Goal: Information Seeking & Learning: Learn about a topic

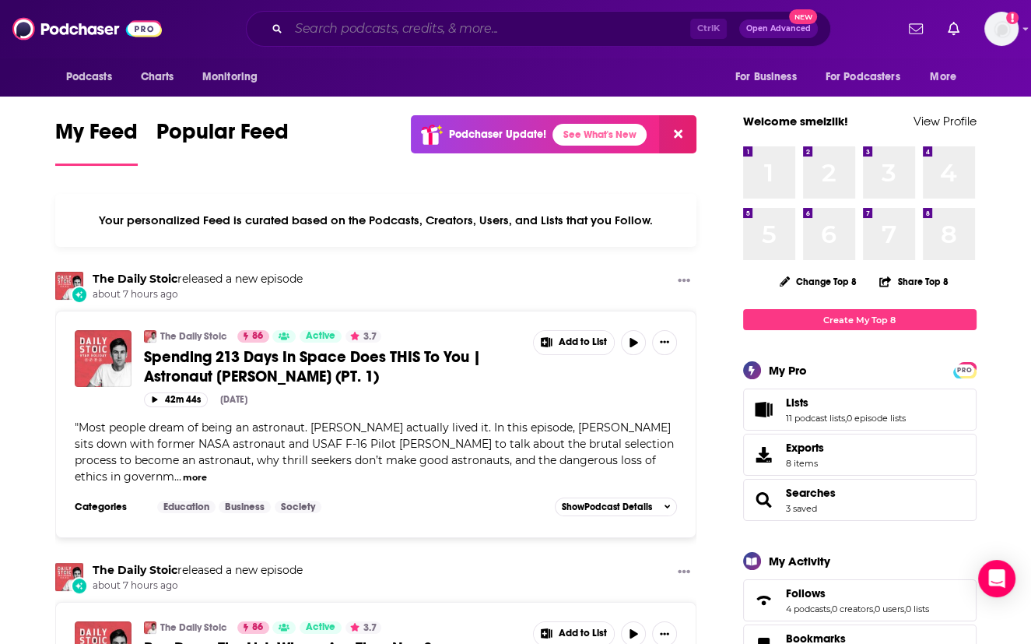
click at [307, 24] on input "Search podcasts, credits, & more..." at bounding box center [490, 28] width 402 height 25
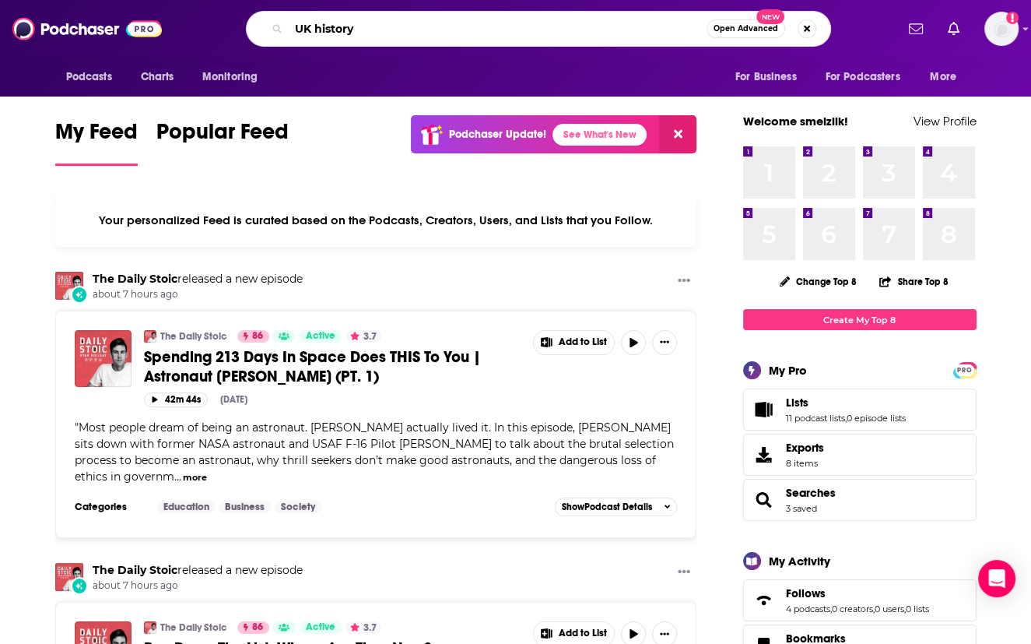
type input "UK history"
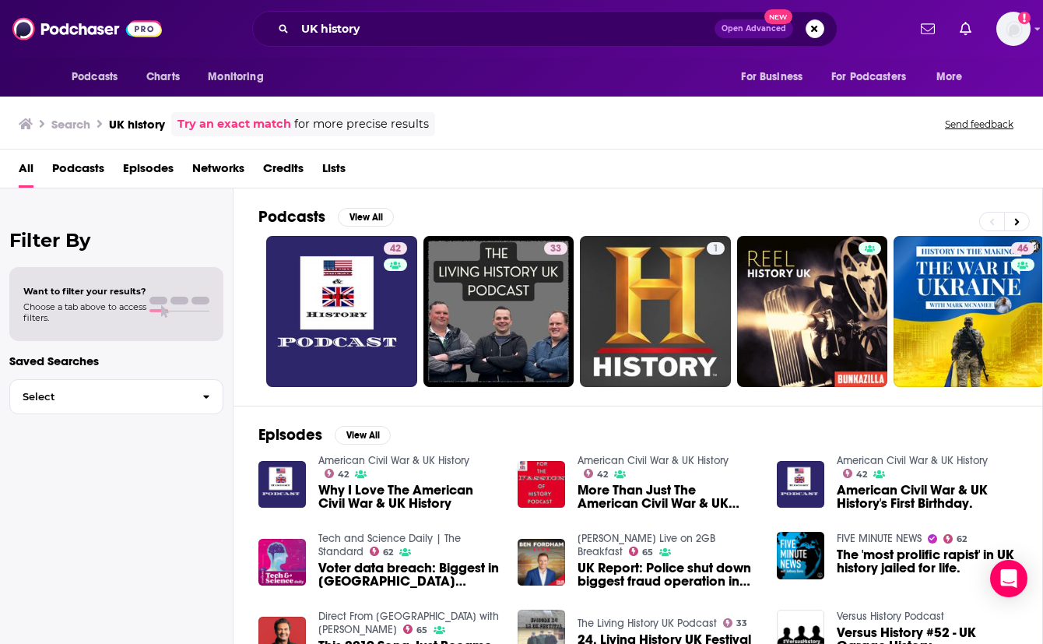
click at [335, 169] on span "Lists" at bounding box center [333, 172] width 23 height 32
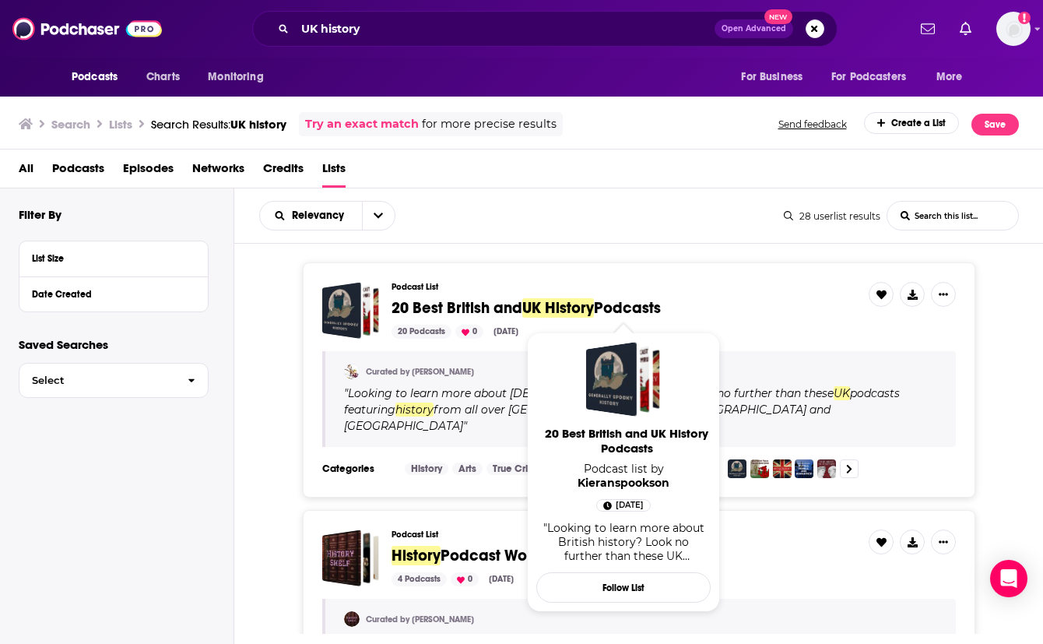
click at [464, 304] on span "20 Best British and" at bounding box center [456, 307] width 131 height 19
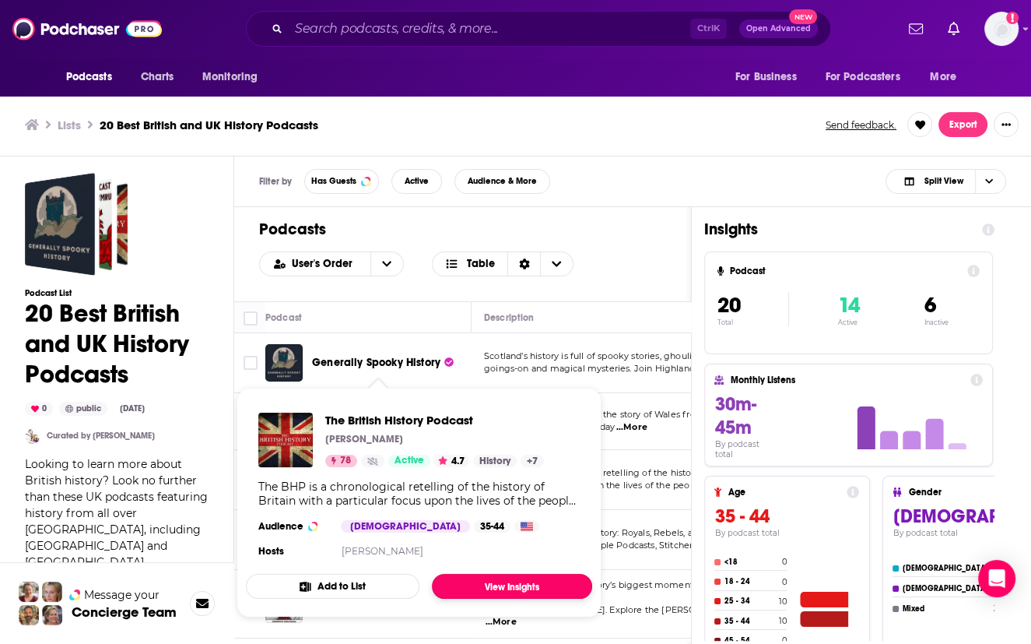
click at [501, 581] on link "View Insights" at bounding box center [512, 586] width 160 height 25
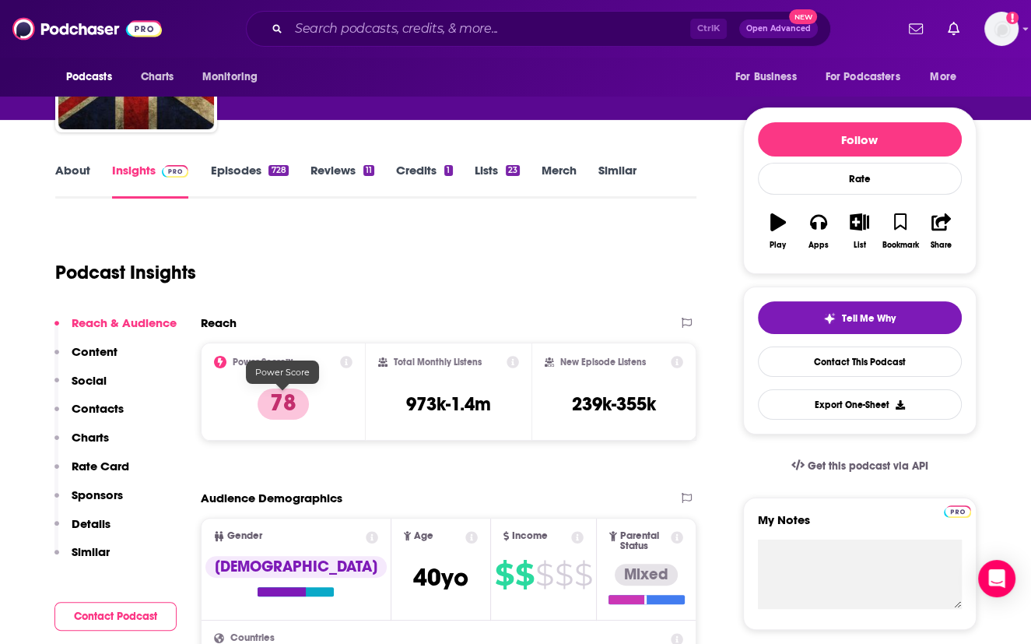
scroll to position [179, 0]
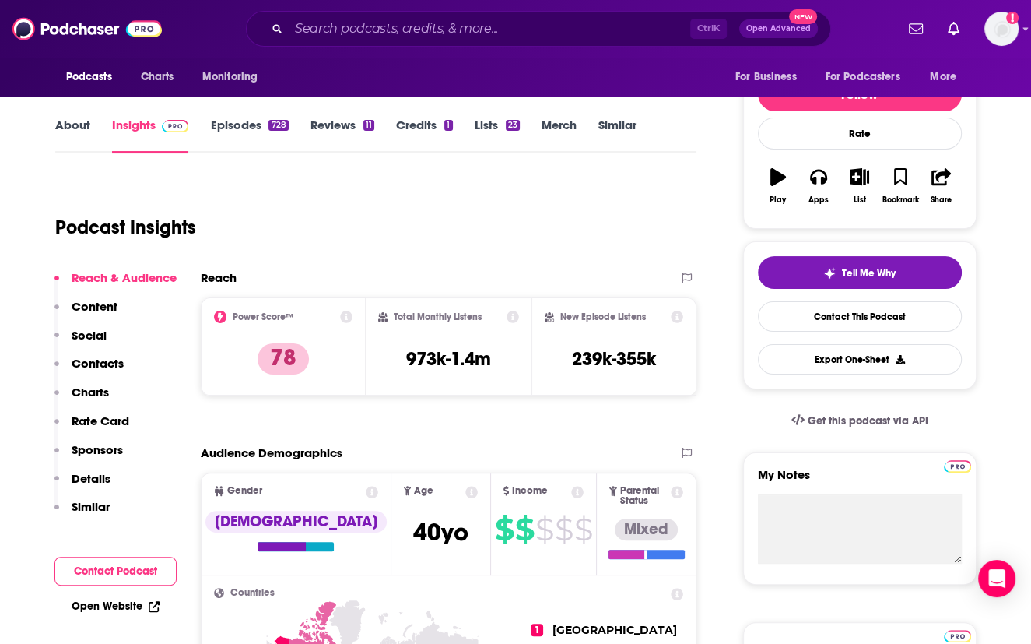
click at [591, 258] on div "Podcast Insights" at bounding box center [376, 224] width 642 height 92
click at [583, 281] on div "Reach" at bounding box center [433, 277] width 465 height 15
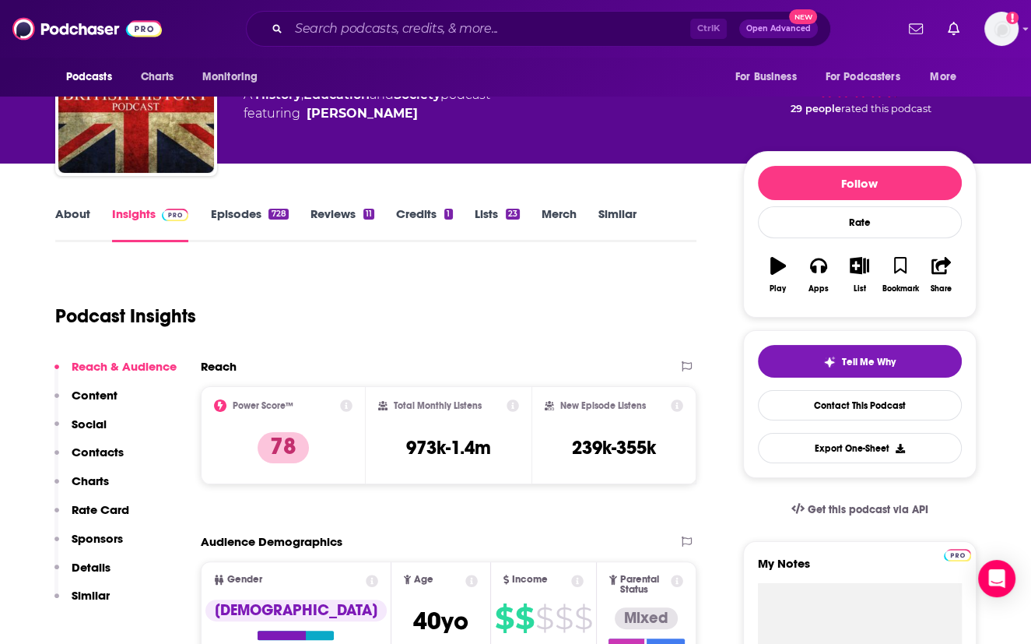
click at [71, 211] on link "About" at bounding box center [72, 224] width 35 height 36
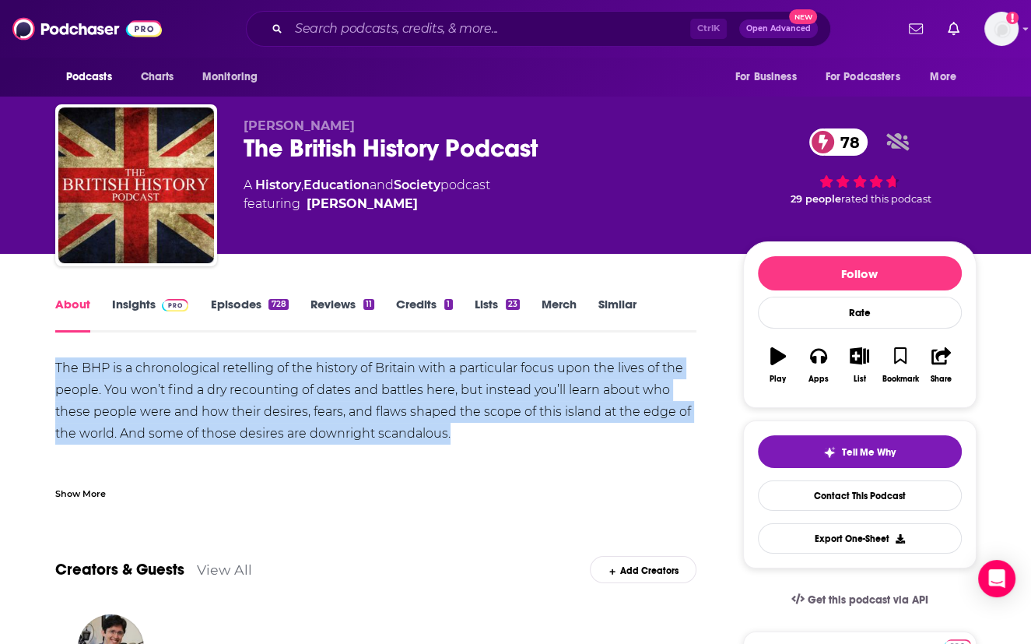
drag, startPoint x: 56, startPoint y: 367, endPoint x: 458, endPoint y: 425, distance: 406.6
click at [458, 425] on div "The BHP is a chronological retelling of the history of Britain with a particula…" at bounding box center [376, 422] width 642 height 131
copy div "The BHP is a chronological retelling of the history of Britain with a particula…"
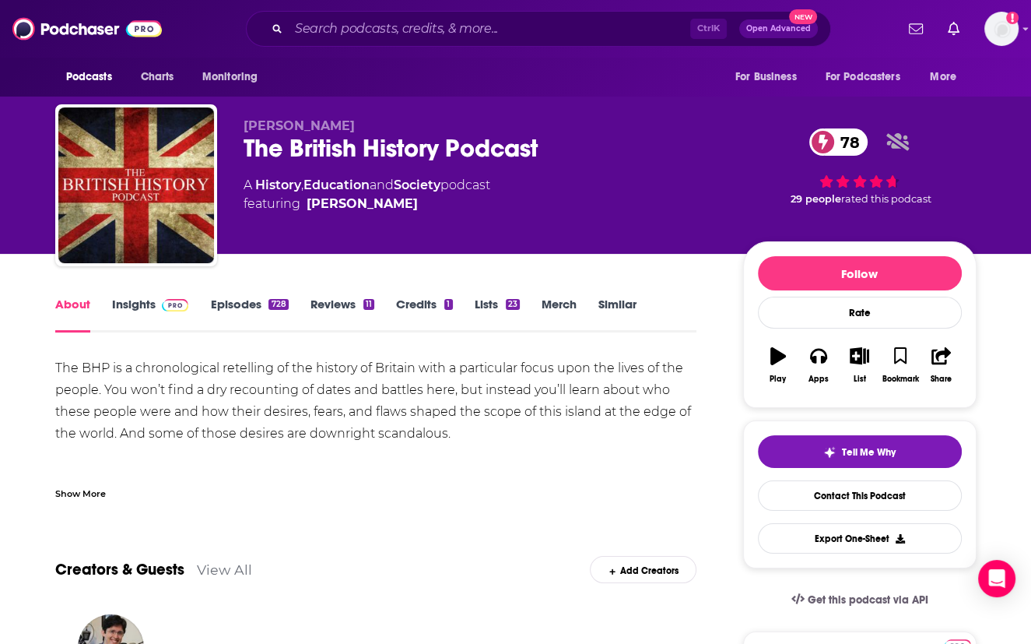
click at [671, 322] on div "About Insights Episodes 728 Reviews 11 Credits 1 Lists 23 Merch Similar" at bounding box center [376, 313] width 642 height 38
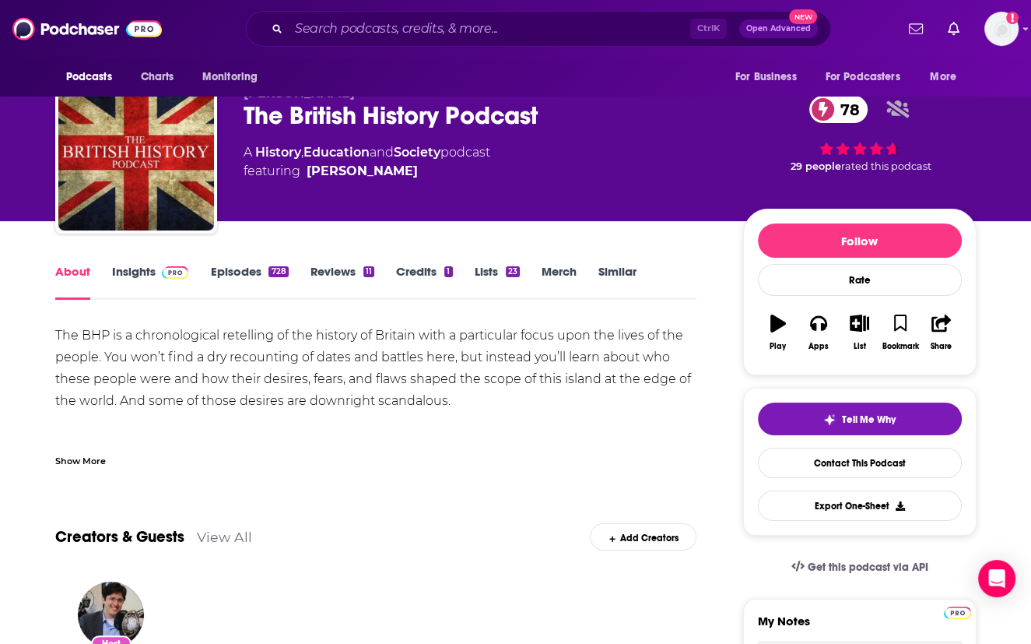
scroll to position [32, 0]
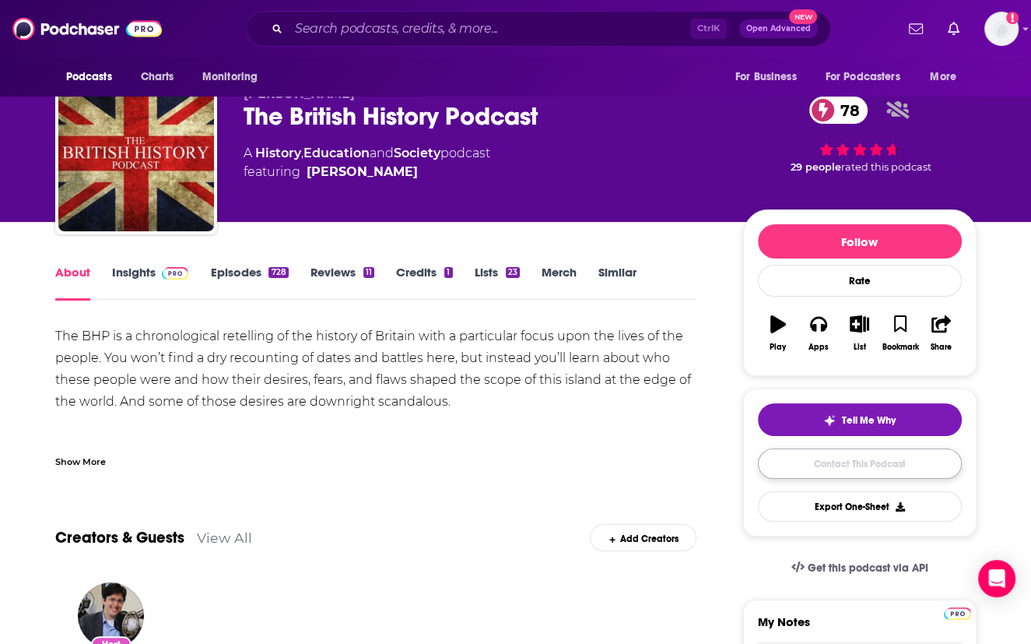
click at [852, 472] on link "Contact This Podcast" at bounding box center [860, 463] width 204 height 30
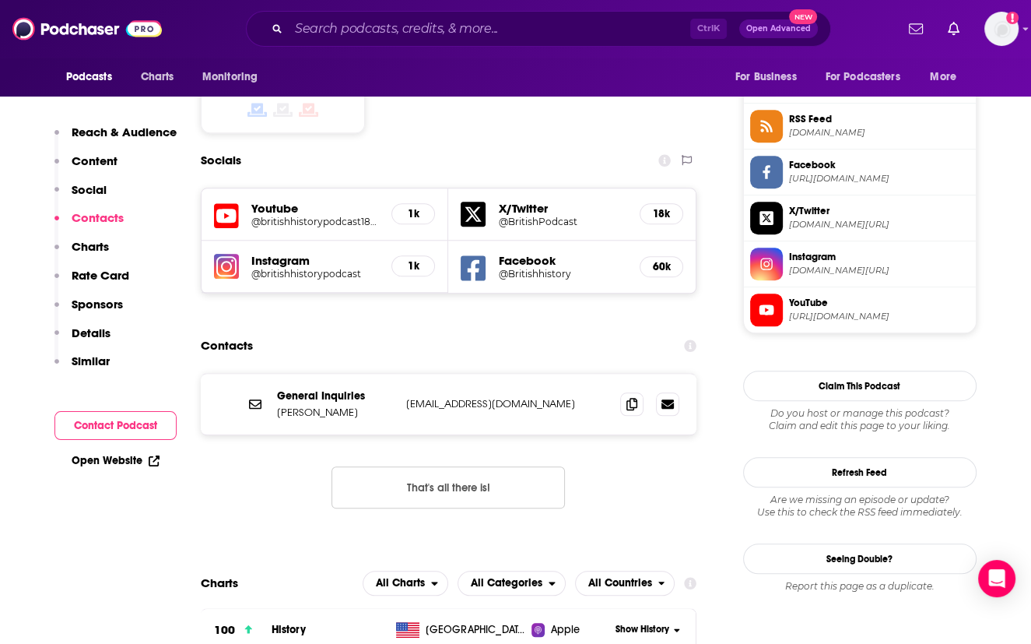
scroll to position [1262, 0]
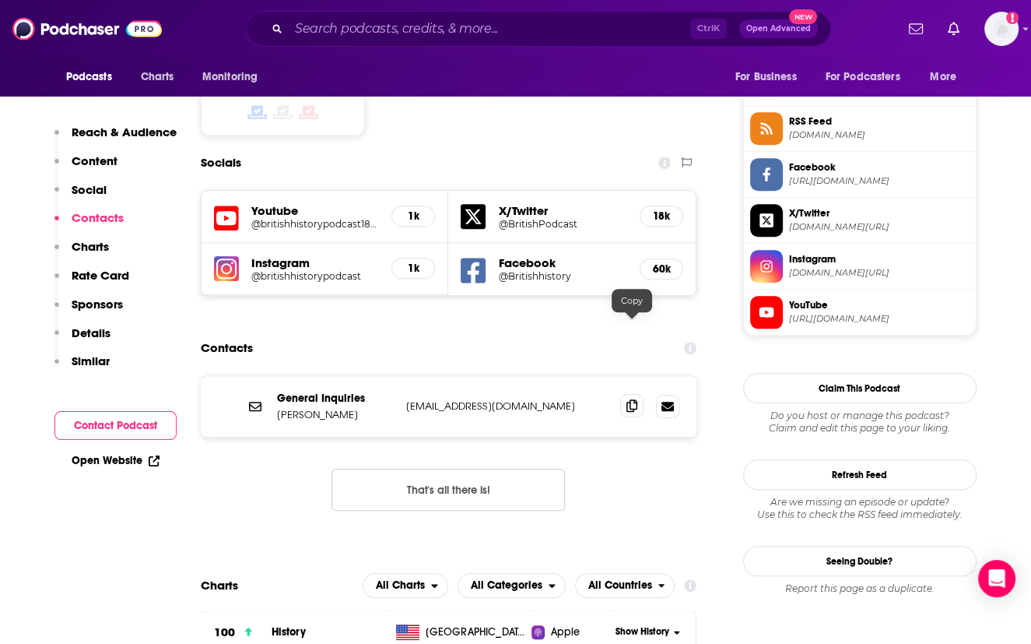
click at [636, 399] on icon at bounding box center [632, 405] width 11 height 12
click at [651, 408] on div "General Inquiries Jamie Jeffers thebritishhistorypodcast@gmail.com thebritishhi…" at bounding box center [449, 455] width 497 height 160
click at [677, 413] on div "General Inquiries Jamie Jeffers thebritishhistorypodcast@gmail.com thebritishhi…" at bounding box center [449, 455] width 497 height 160
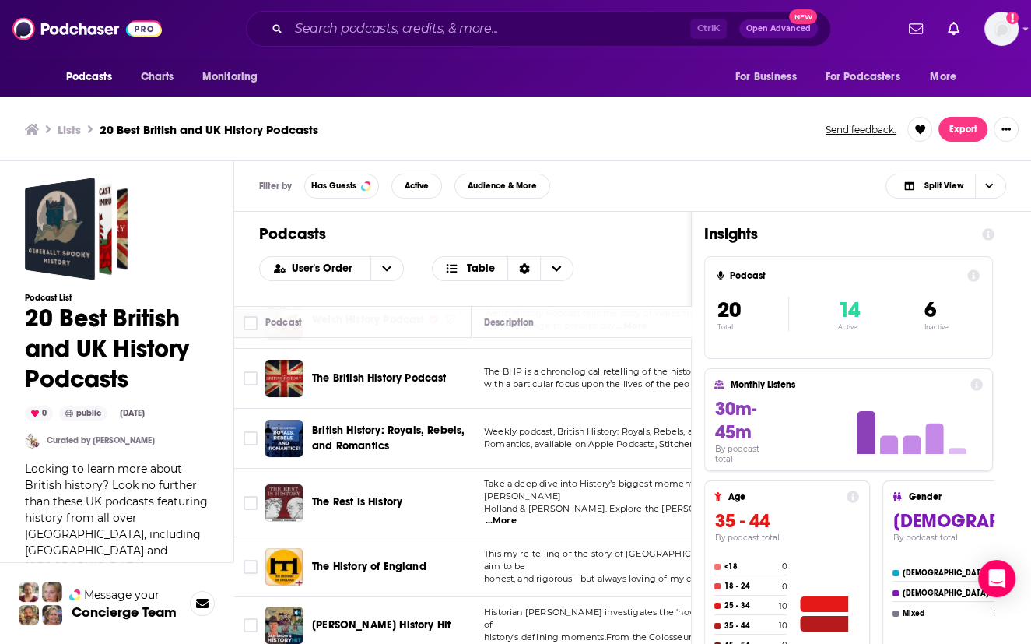
scroll to position [124, 0]
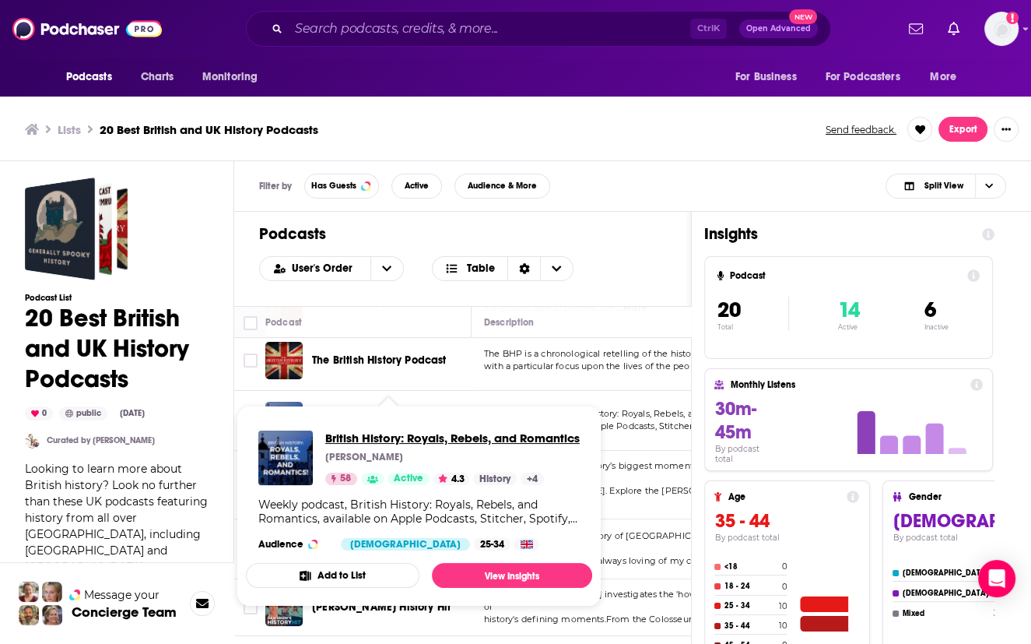
click at [339, 445] on span "British History: Royals, Rebels, and Romantics" at bounding box center [452, 437] width 255 height 15
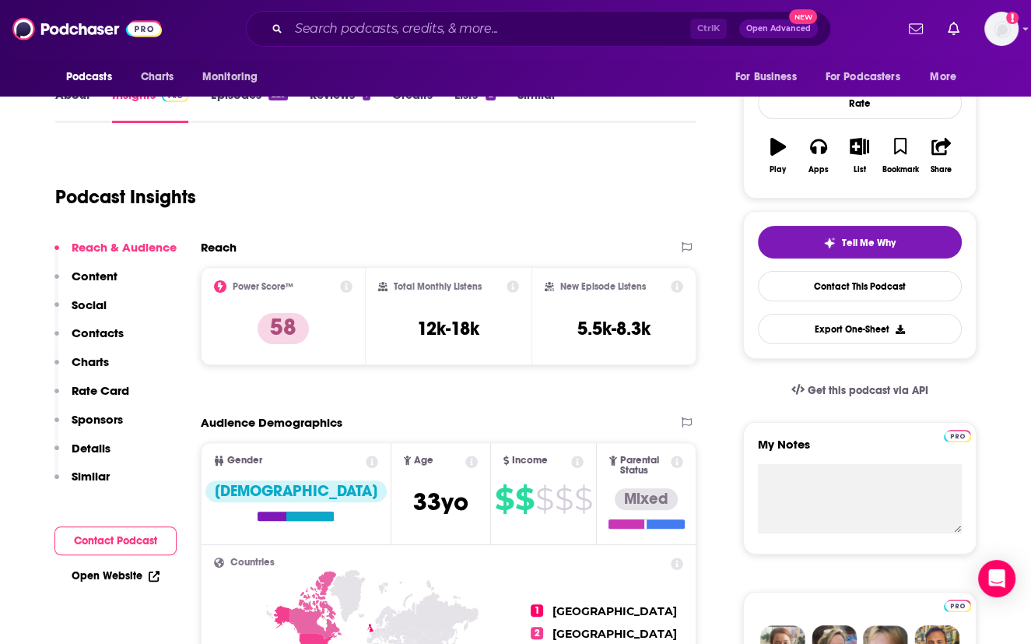
scroll to position [2, 0]
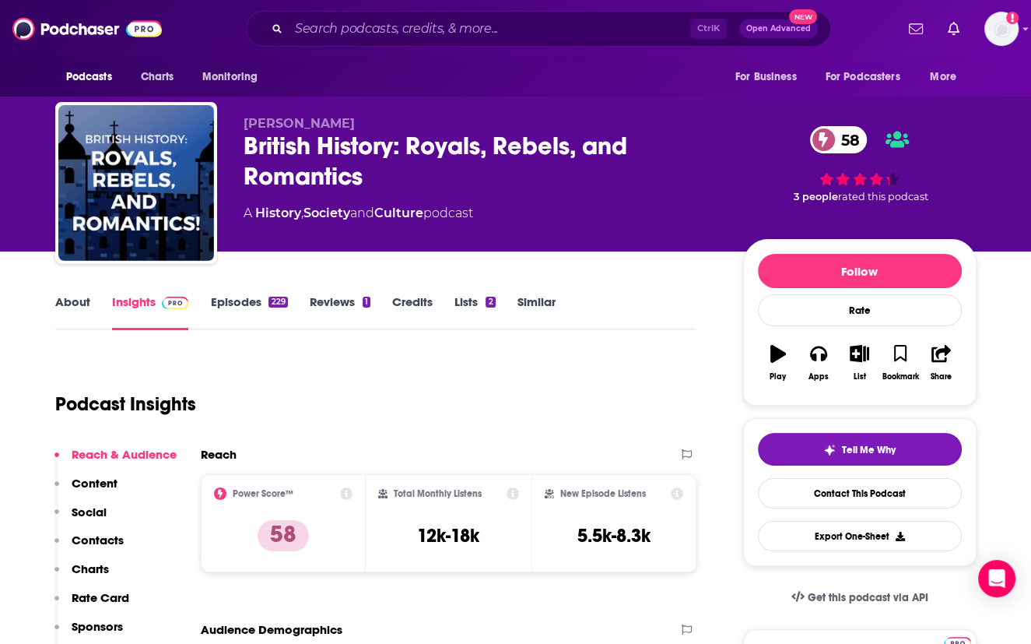
click at [237, 301] on link "Episodes 229" at bounding box center [248, 312] width 77 height 36
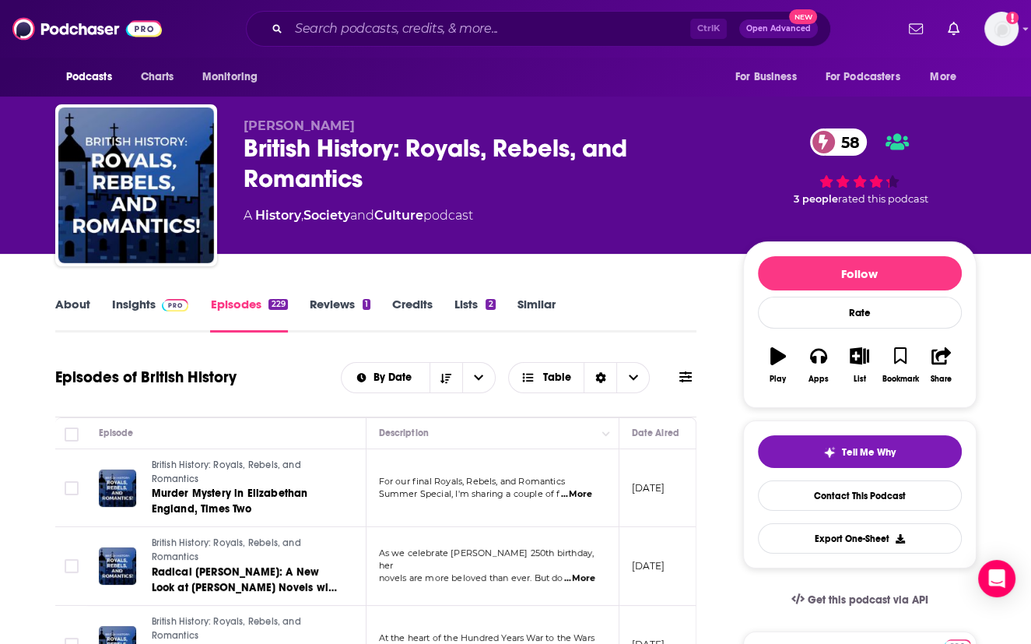
click at [77, 300] on link "About" at bounding box center [72, 315] width 35 height 36
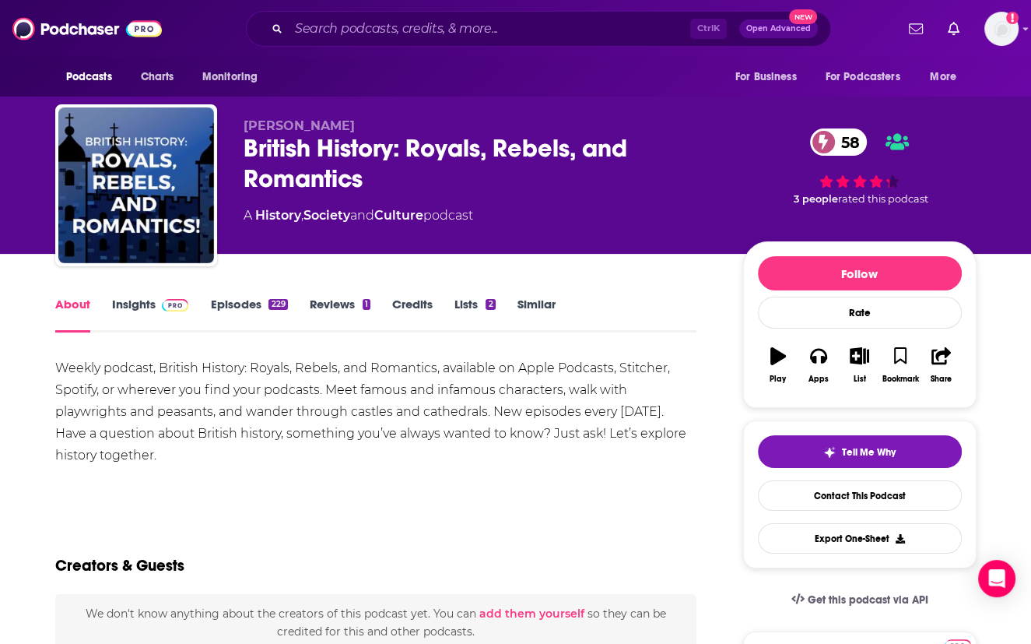
drag, startPoint x: 160, startPoint y: 451, endPoint x: 58, endPoint y: 368, distance: 130.6
click at [58, 368] on div "Weekly podcast, British History: Royals, Rebels, and Romantics, available on Ap…" at bounding box center [376, 411] width 642 height 109
click at [218, 450] on div "Weekly podcast, British History: Royals, Rebels, and Romantics, available on Ap…" at bounding box center [376, 411] width 642 height 109
click at [125, 297] on link "Insights" at bounding box center [150, 315] width 77 height 36
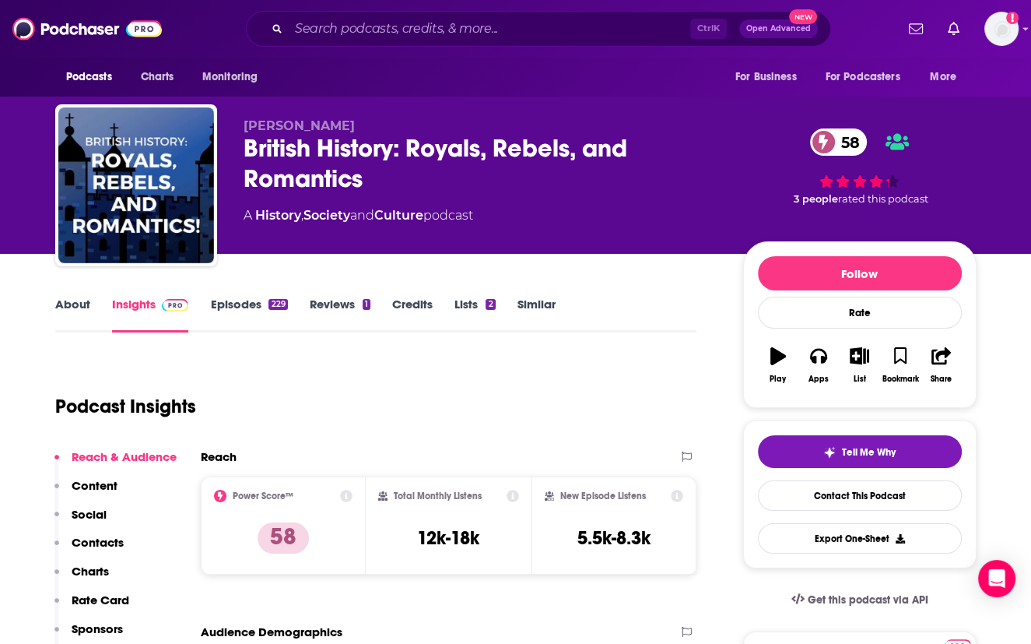
click at [595, 381] on div "Podcast Insights" at bounding box center [370, 396] width 630 height 79
drag, startPoint x: 648, startPoint y: 389, endPoint x: 478, endPoint y: 332, distance: 179.9
click at [648, 389] on div "Podcast Insights" at bounding box center [370, 396] width 630 height 79
click at [815, 492] on link "Contact This Podcast" at bounding box center [860, 495] width 204 height 30
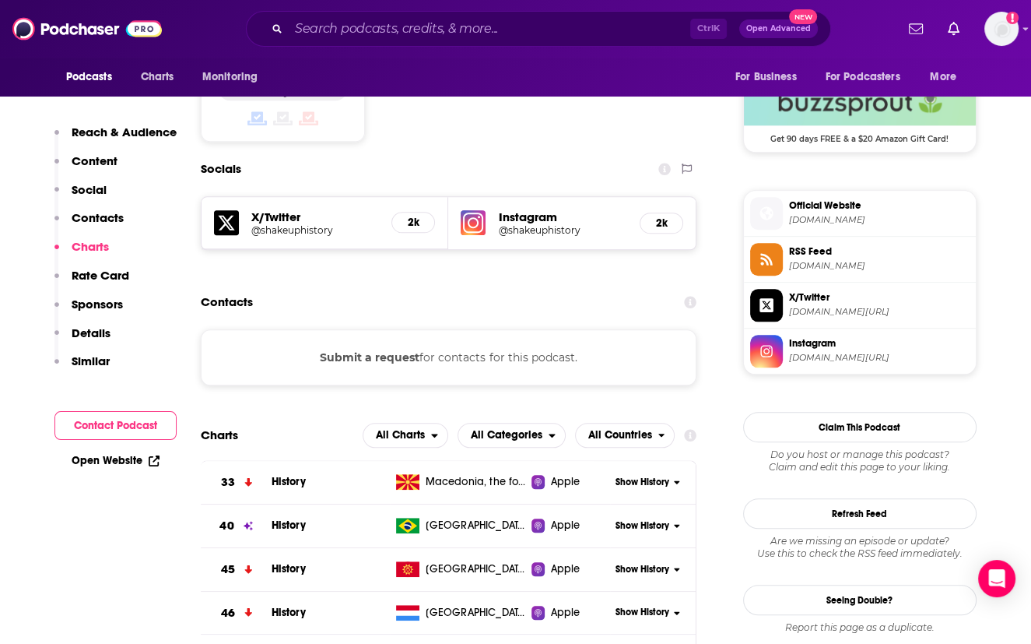
scroll to position [1270, 0]
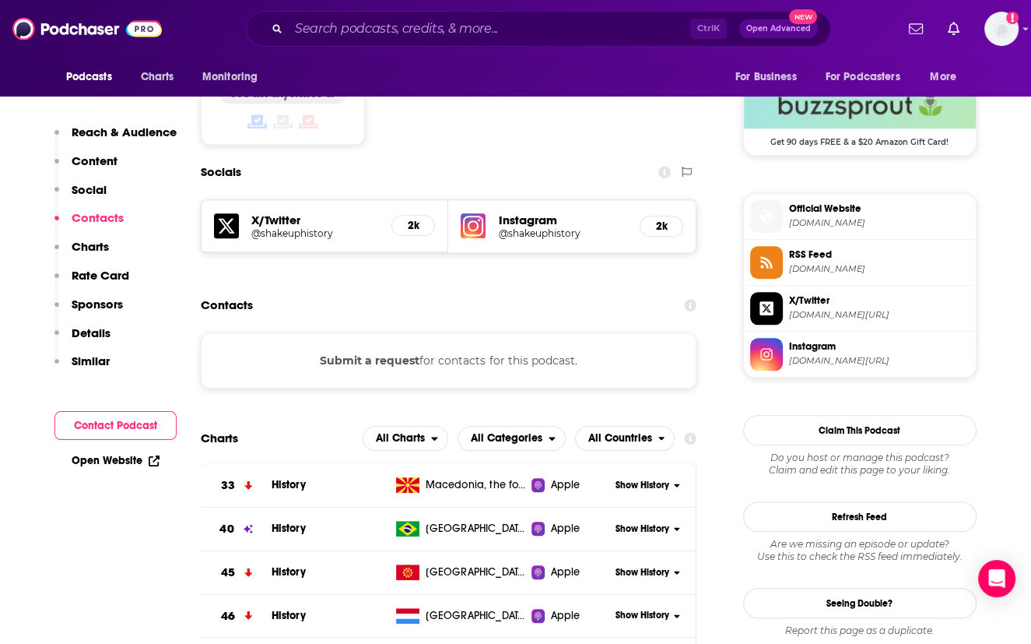
click at [354, 352] on button "Submit a request" at bounding box center [370, 360] width 100 height 17
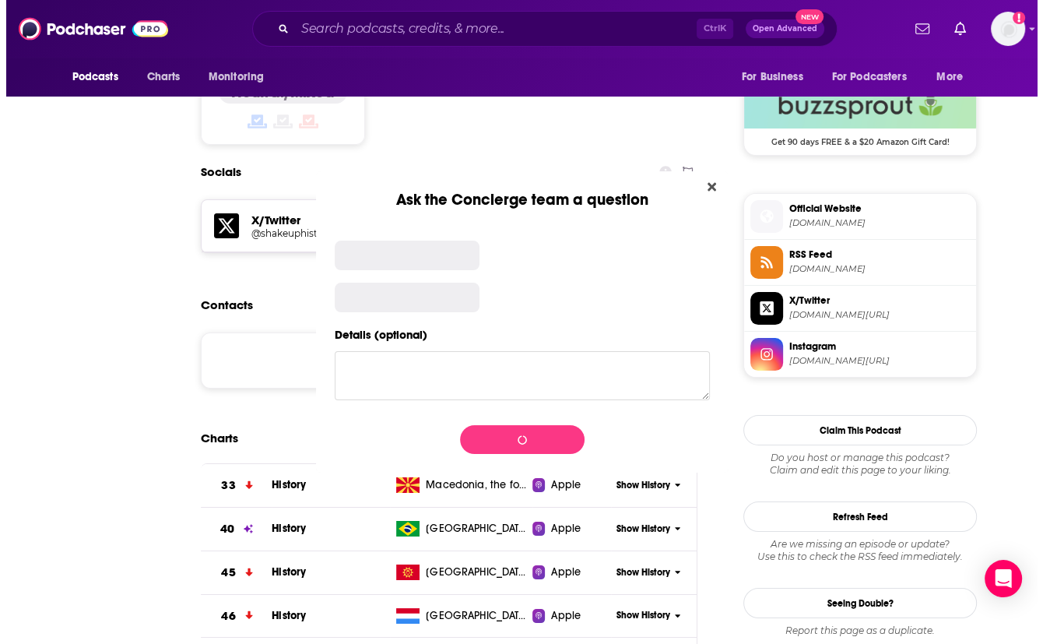
scroll to position [0, 0]
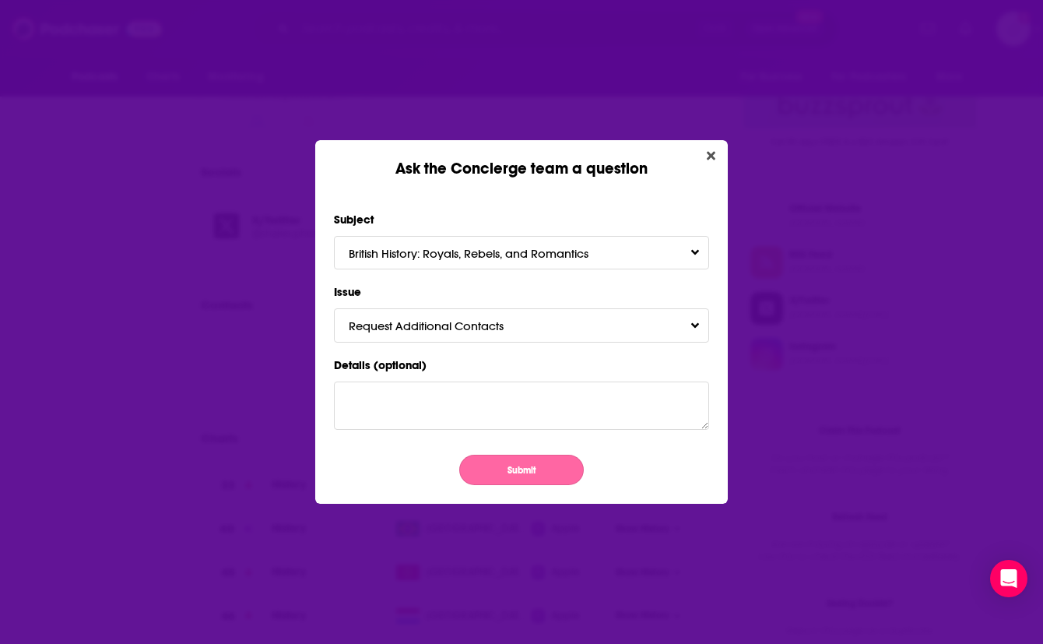
click at [518, 469] on button "Submit" at bounding box center [521, 470] width 125 height 30
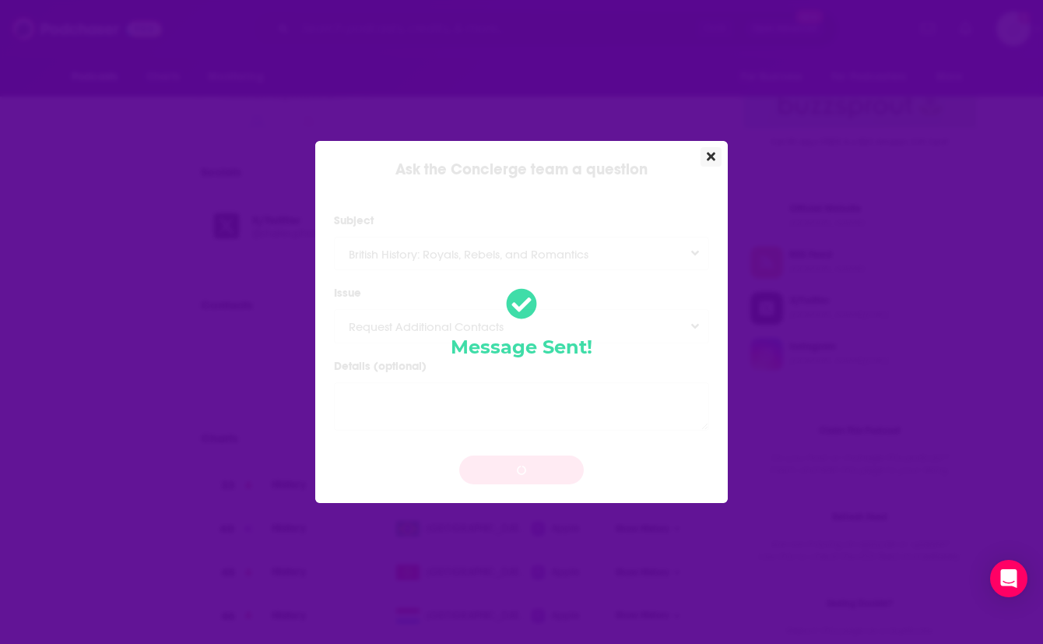
click at [715, 155] on button "Close" at bounding box center [710, 156] width 21 height 19
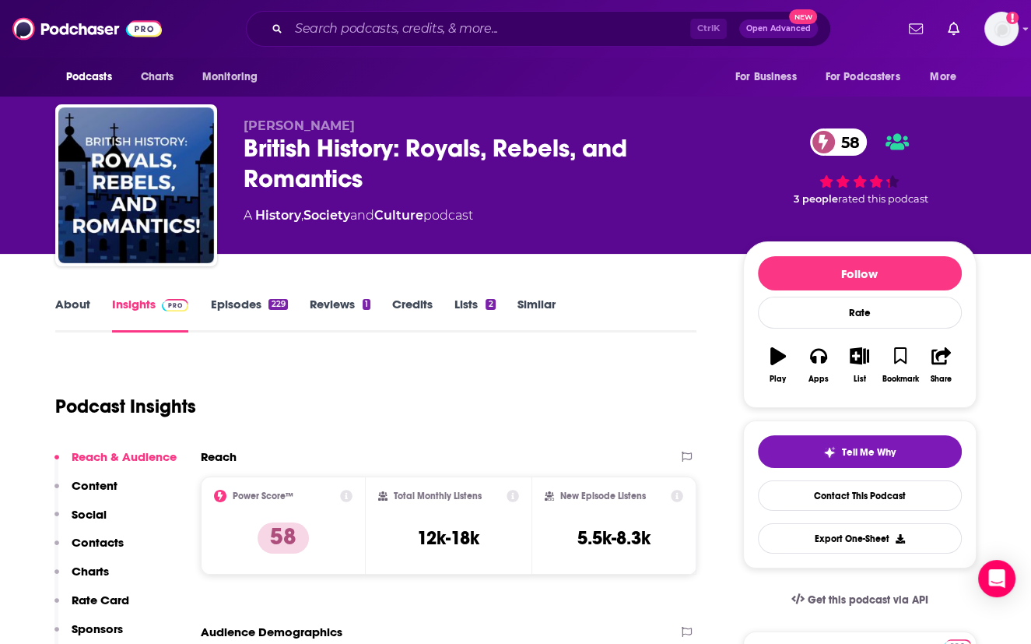
click at [84, 298] on link "About" at bounding box center [72, 315] width 35 height 36
click at [94, 367] on div "Podcast Insights" at bounding box center [370, 396] width 630 height 79
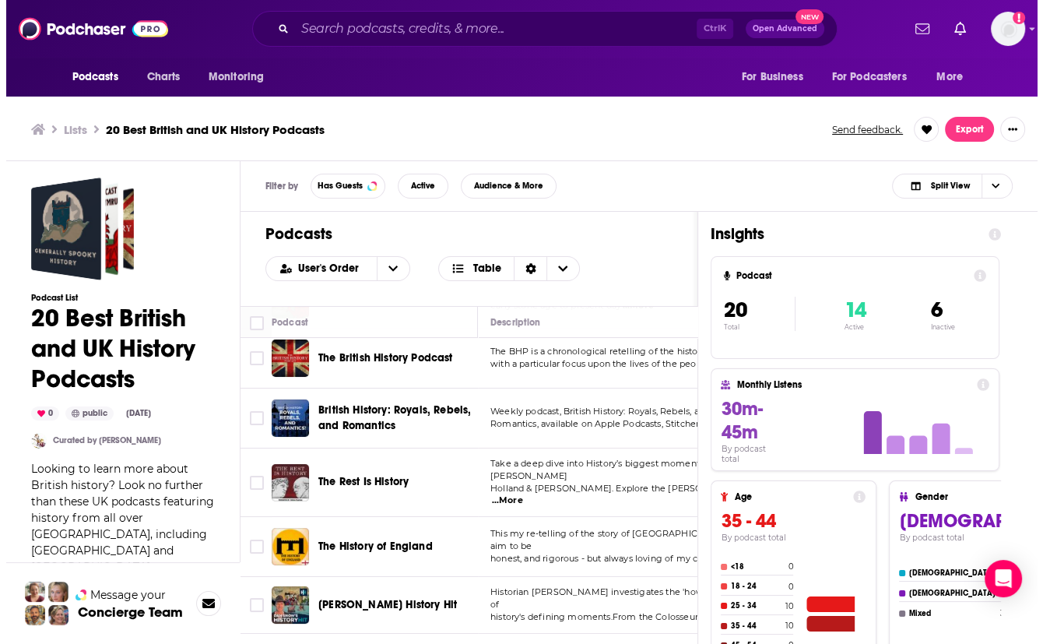
scroll to position [109, 0]
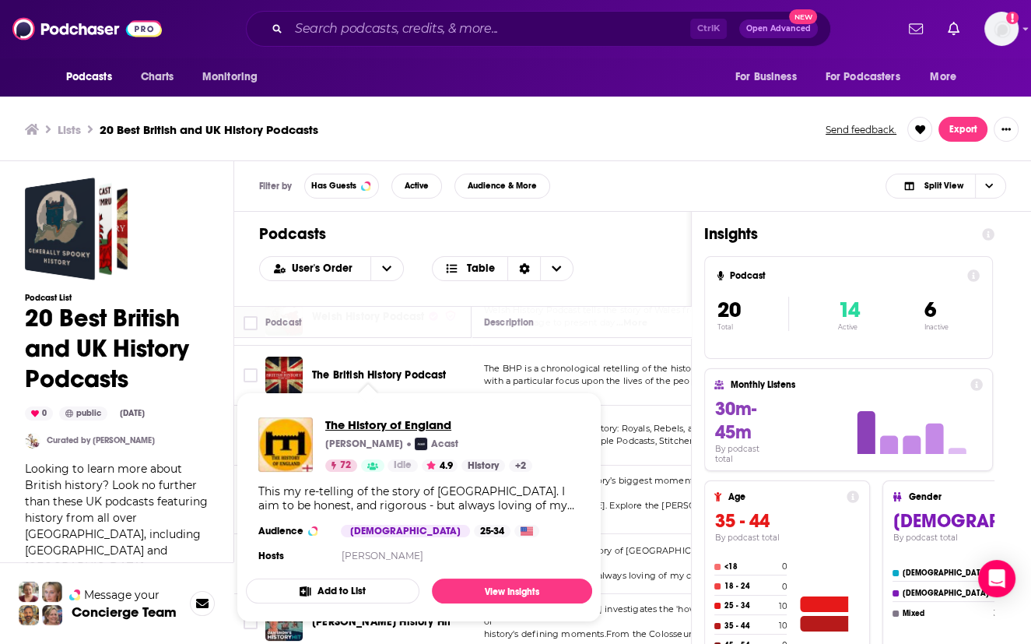
click at [370, 422] on span "The History of England" at bounding box center [428, 424] width 207 height 15
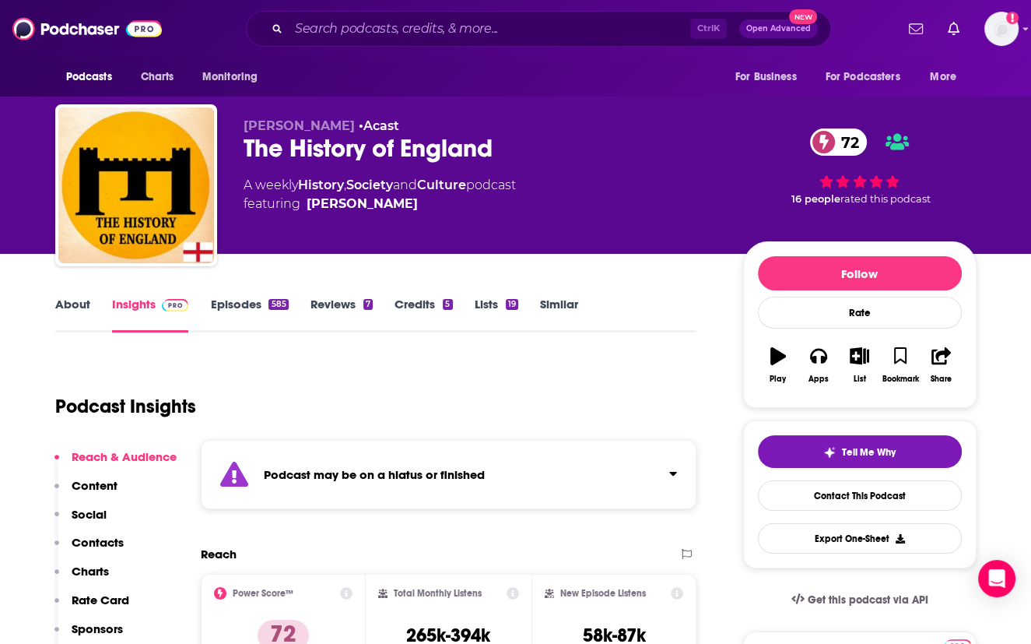
click at [60, 310] on link "About" at bounding box center [72, 315] width 35 height 36
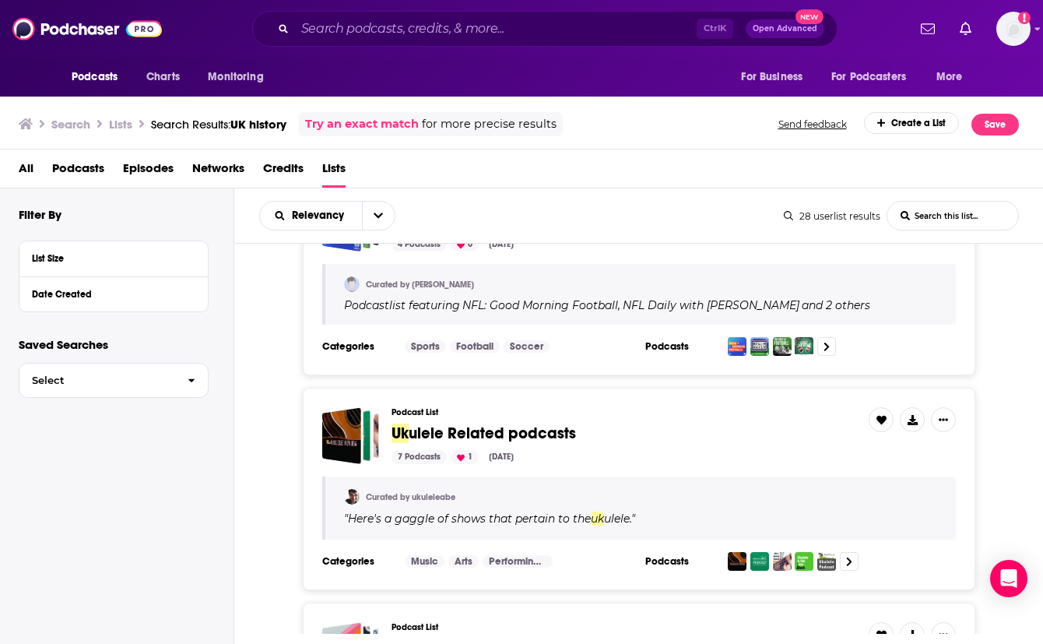
scroll to position [5196, 0]
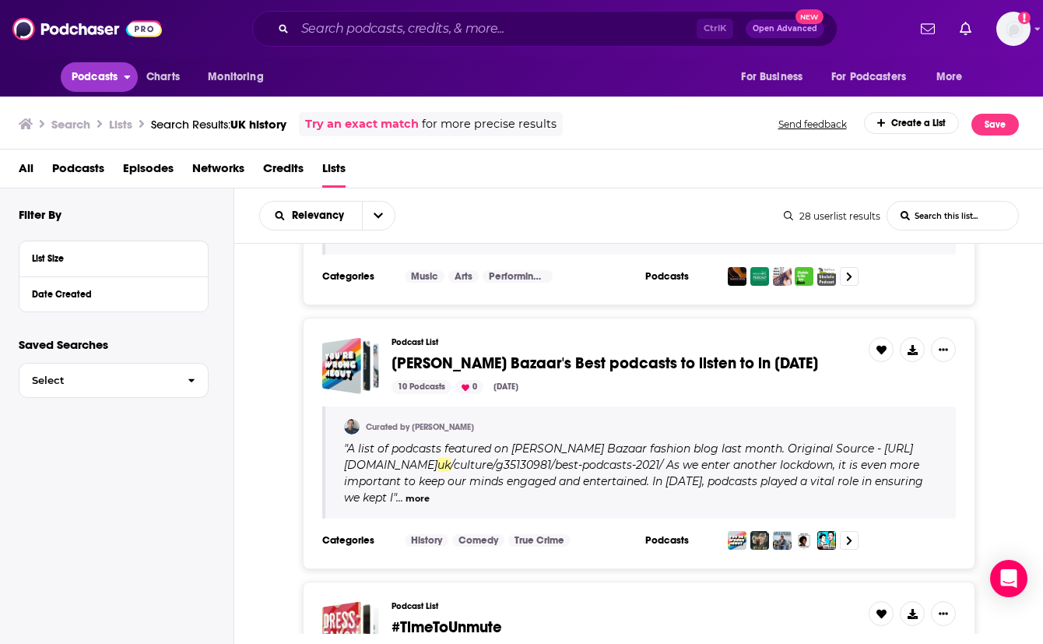
click at [104, 72] on span "Podcasts" at bounding box center [95, 77] width 46 height 22
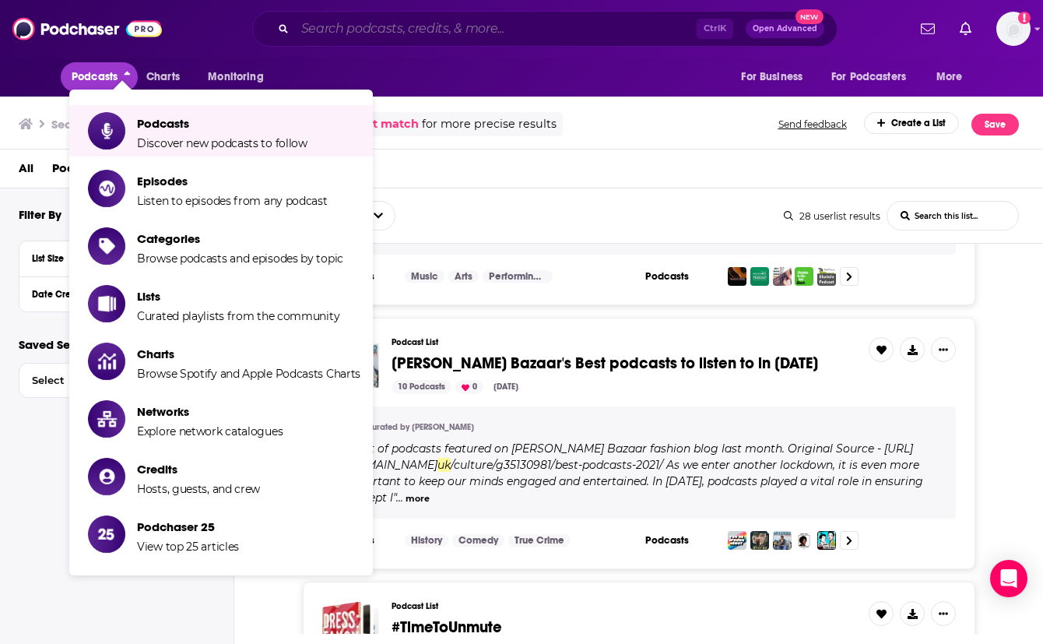
click at [395, 30] on input "Search podcasts, credits, & more..." at bounding box center [496, 28] width 402 height 25
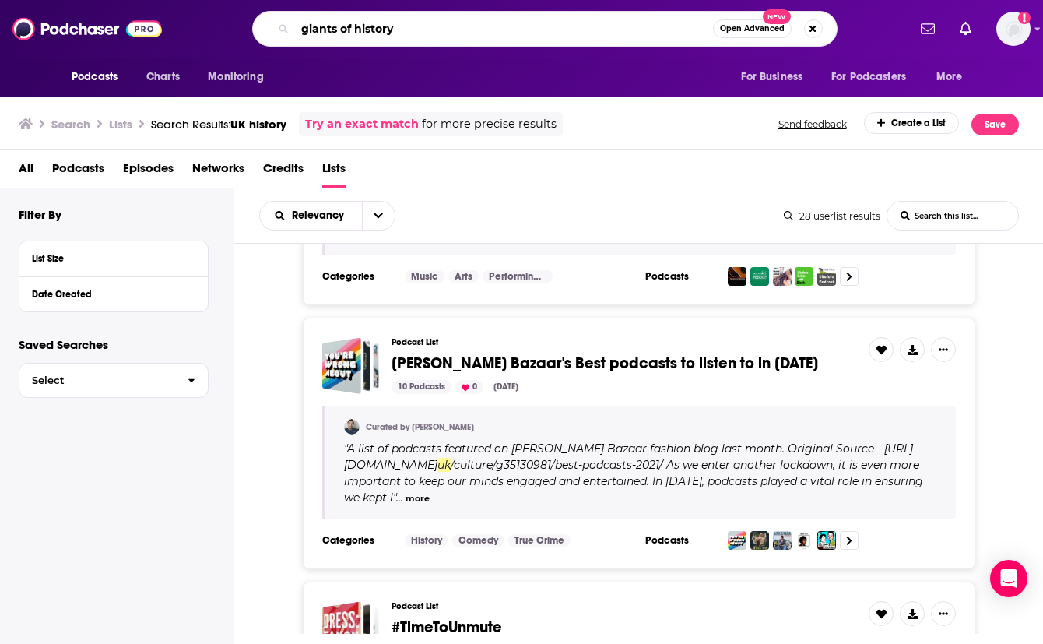
type input "giants of history"
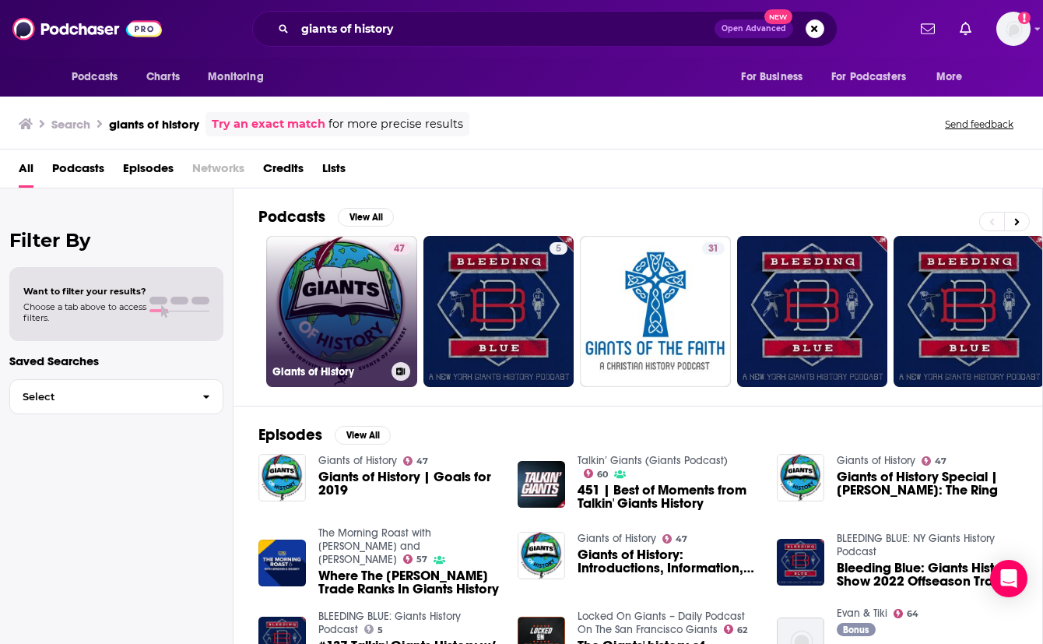
click at [378, 301] on link "47 Giants of History" at bounding box center [341, 311] width 151 height 151
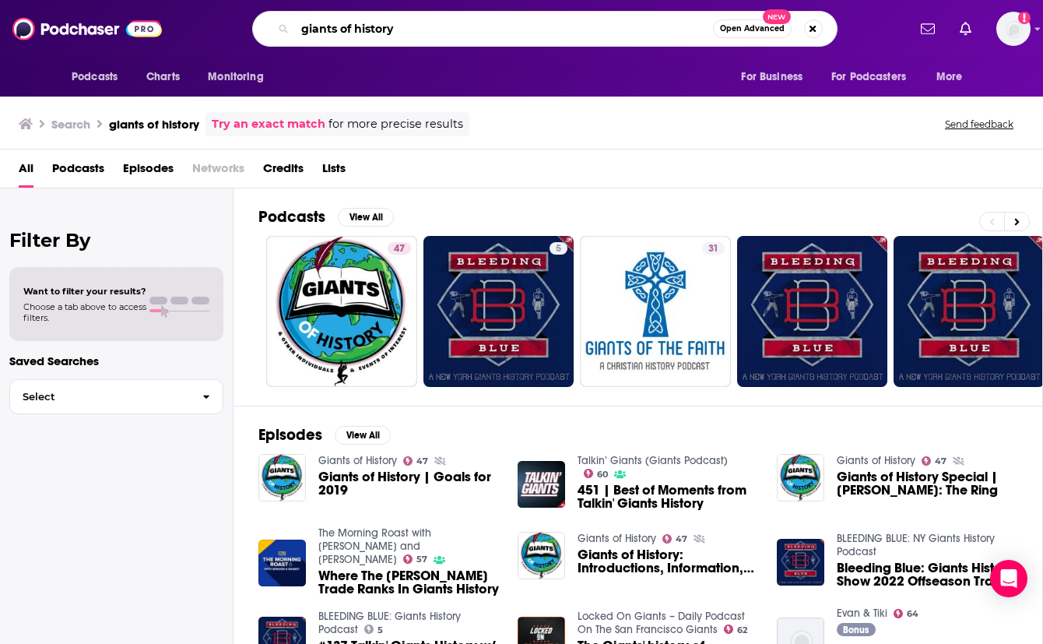
drag, startPoint x: 399, startPoint y: 33, endPoint x: 257, endPoint y: 27, distance: 142.6
click at [257, 27] on div "giants of history Open Advanced New" at bounding box center [544, 29] width 585 height 36
type input "british history"
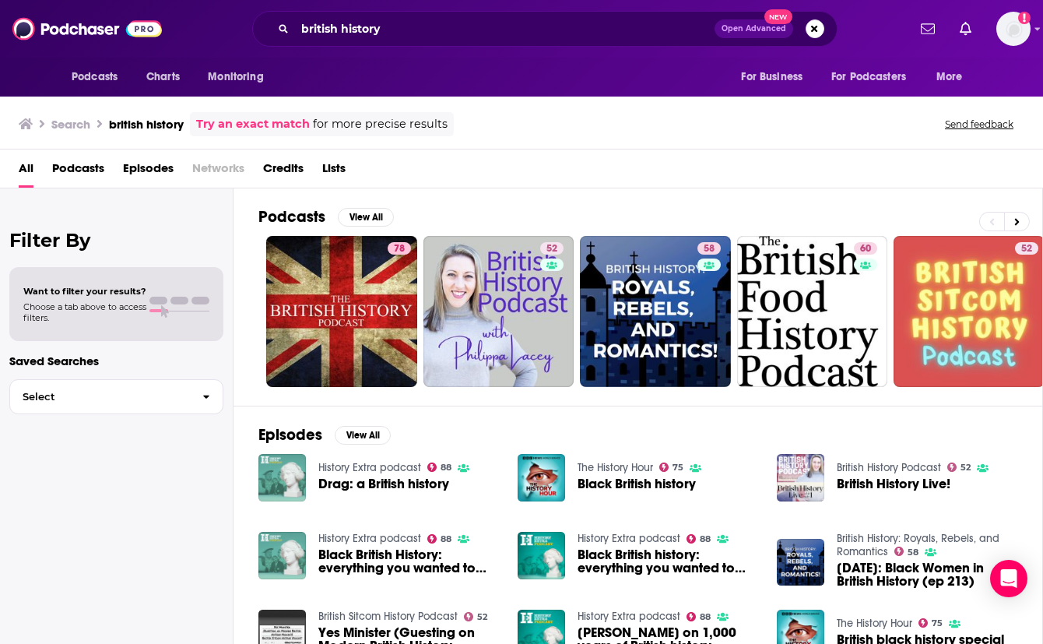
click at [377, 483] on span "Drag: a British history" at bounding box center [383, 483] width 131 height 13
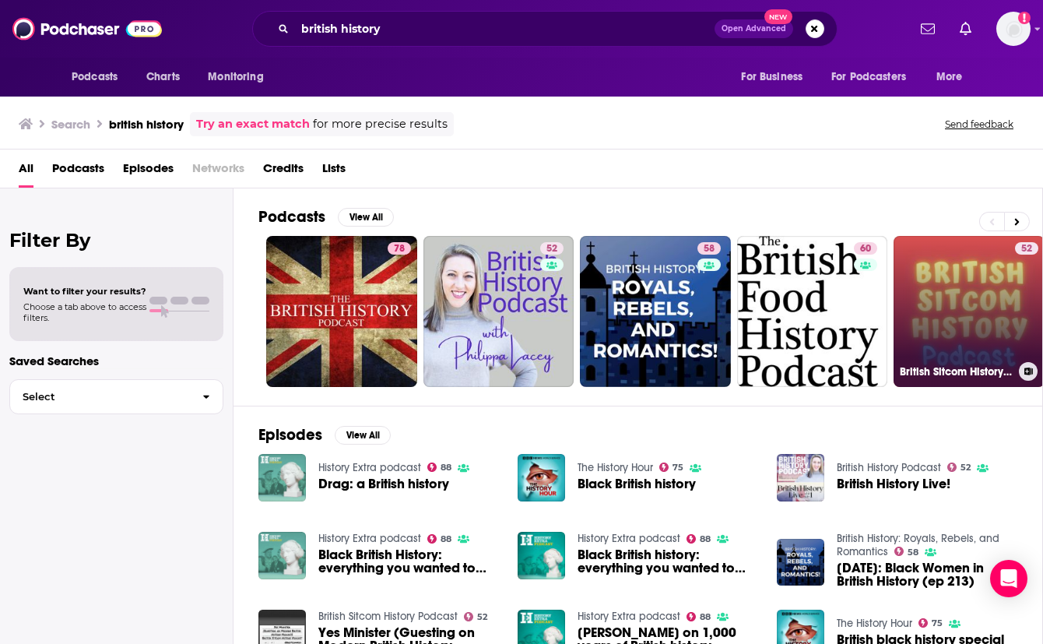
click at [974, 300] on link "52 British Sitcom History Podcast" at bounding box center [968, 311] width 151 height 151
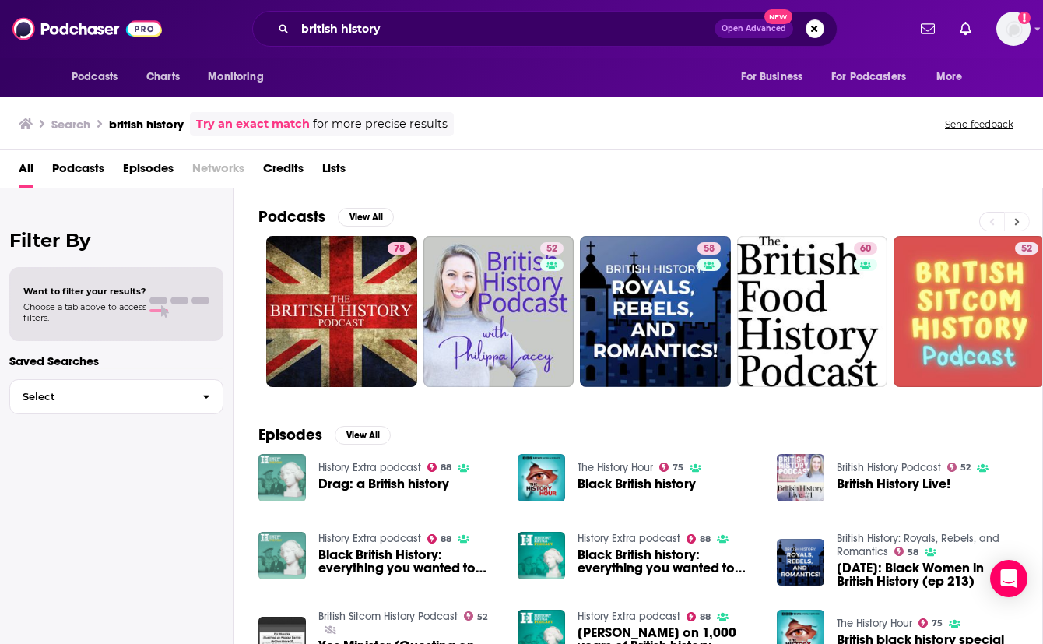
click at [1014, 219] on icon at bounding box center [1016, 221] width 5 height 11
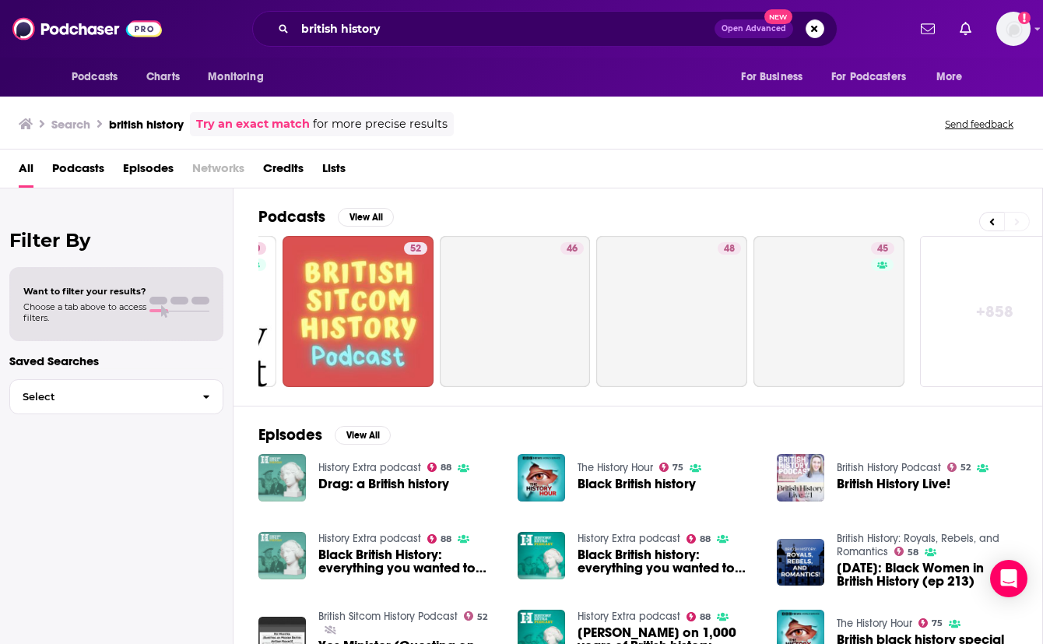
scroll to position [0, 644]
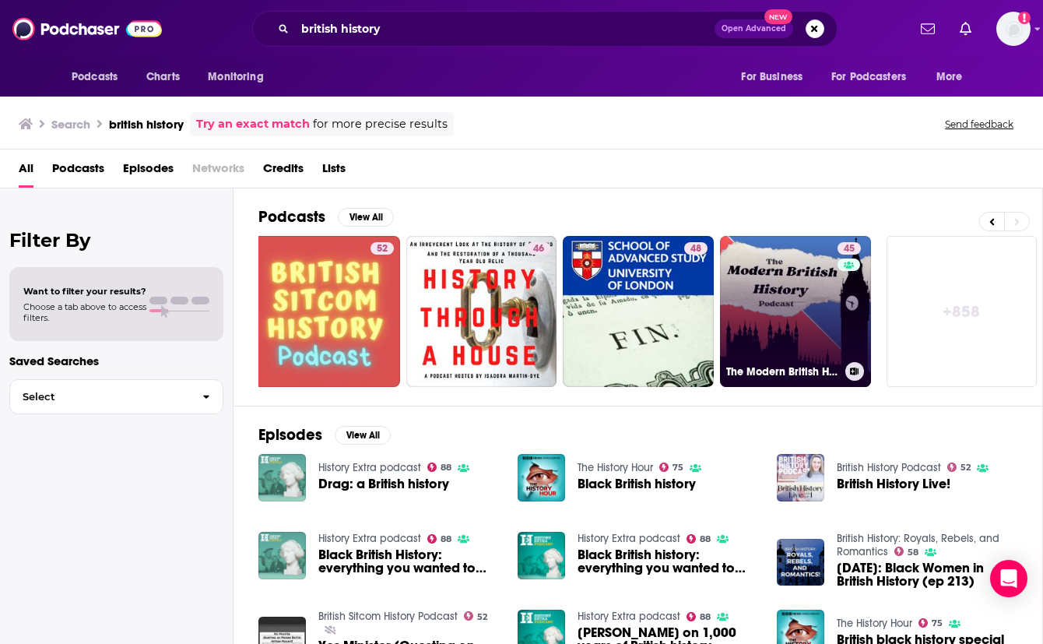
click at [772, 274] on link "45 The Modern British History Podcast" at bounding box center [795, 311] width 151 height 151
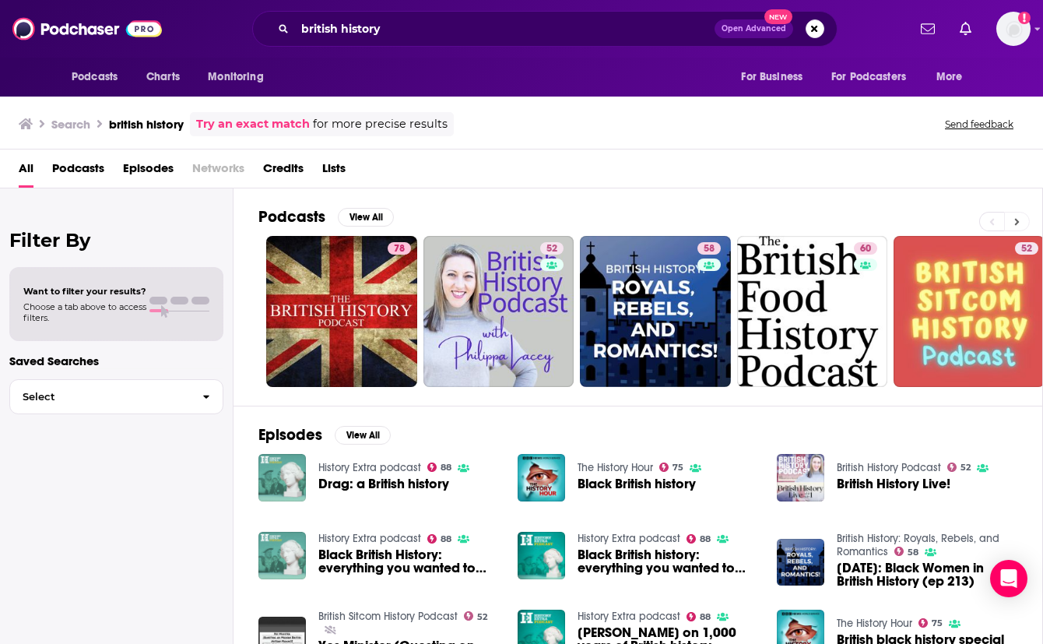
click at [1018, 216] on icon at bounding box center [1016, 221] width 5 height 11
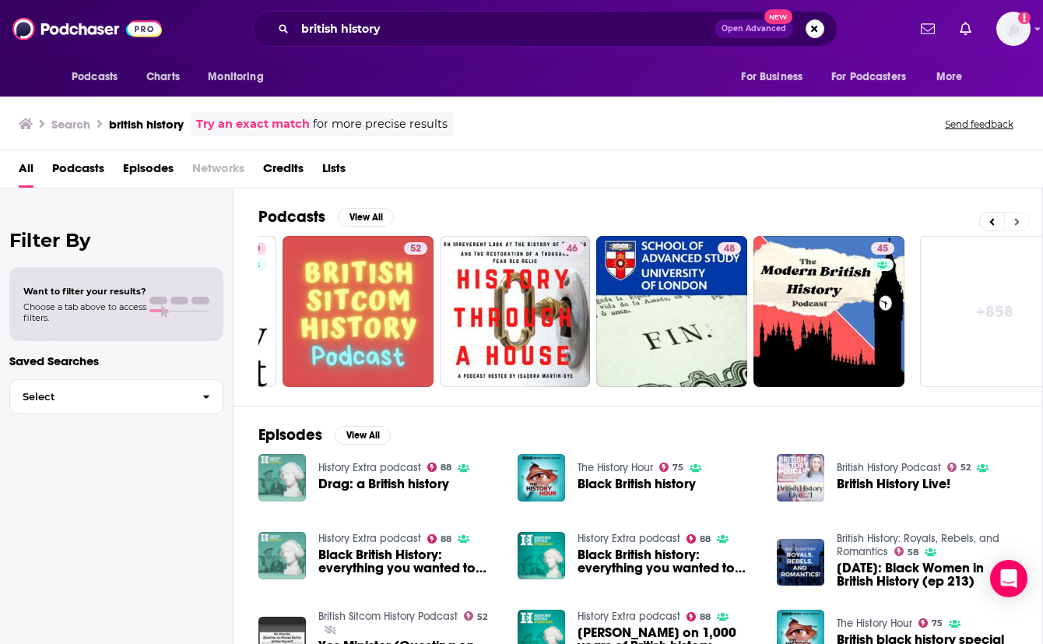
scroll to position [0, 644]
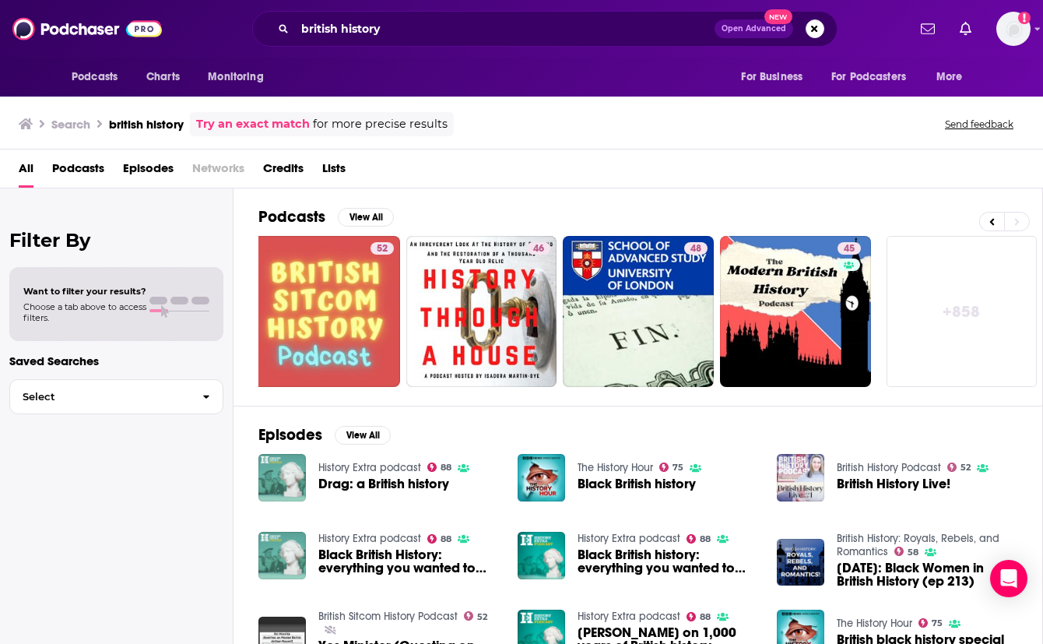
click at [964, 318] on link "+ 858" at bounding box center [961, 311] width 151 height 151
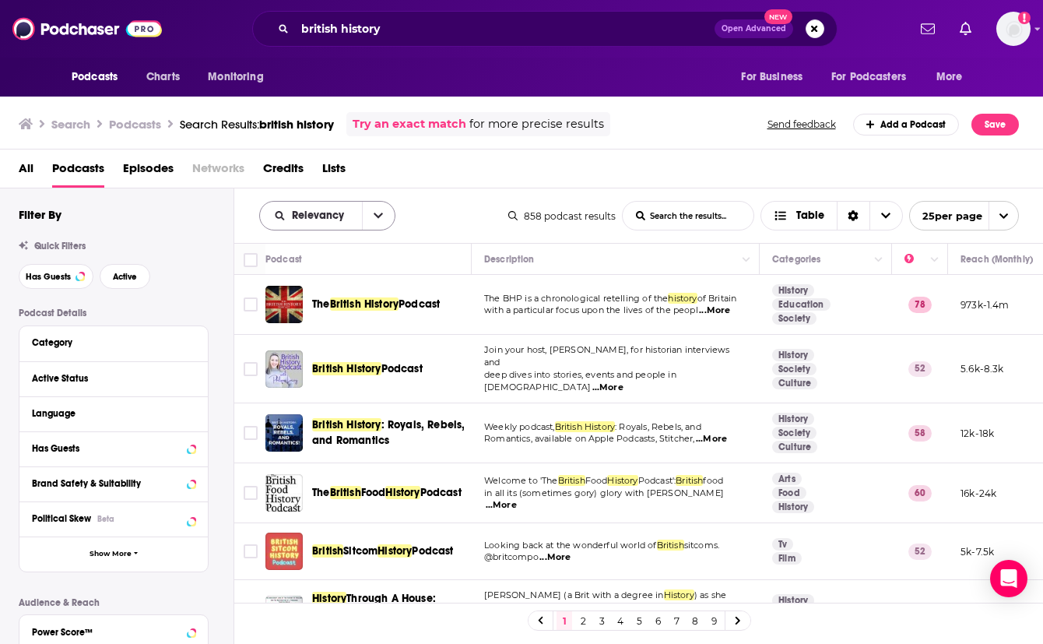
click at [384, 214] on button "open menu" at bounding box center [378, 216] width 33 height 28
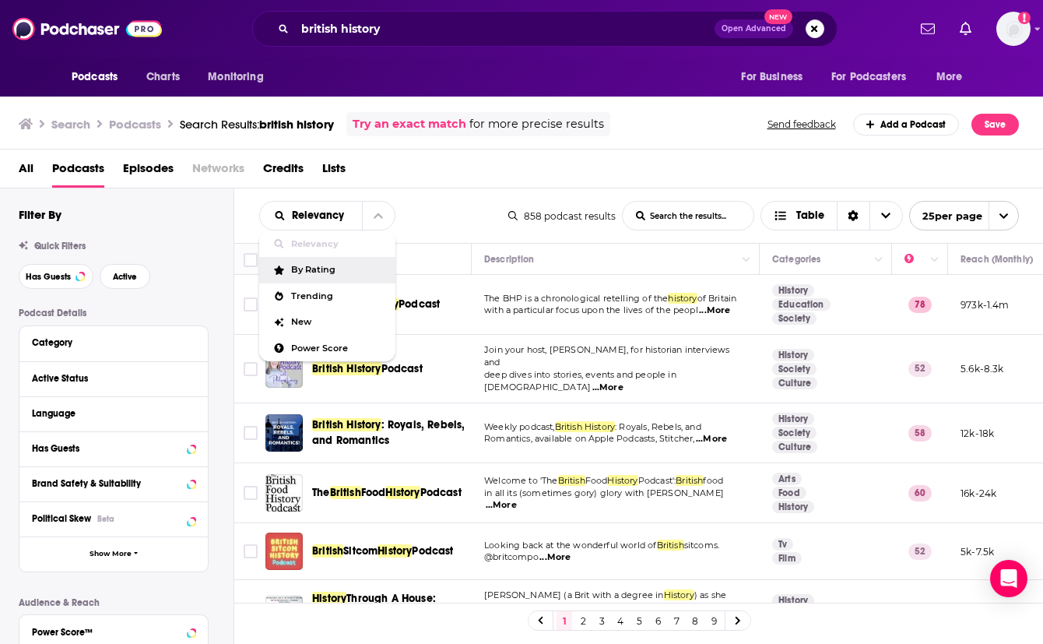
click at [303, 270] on span "By Rating" at bounding box center [337, 269] width 92 height 9
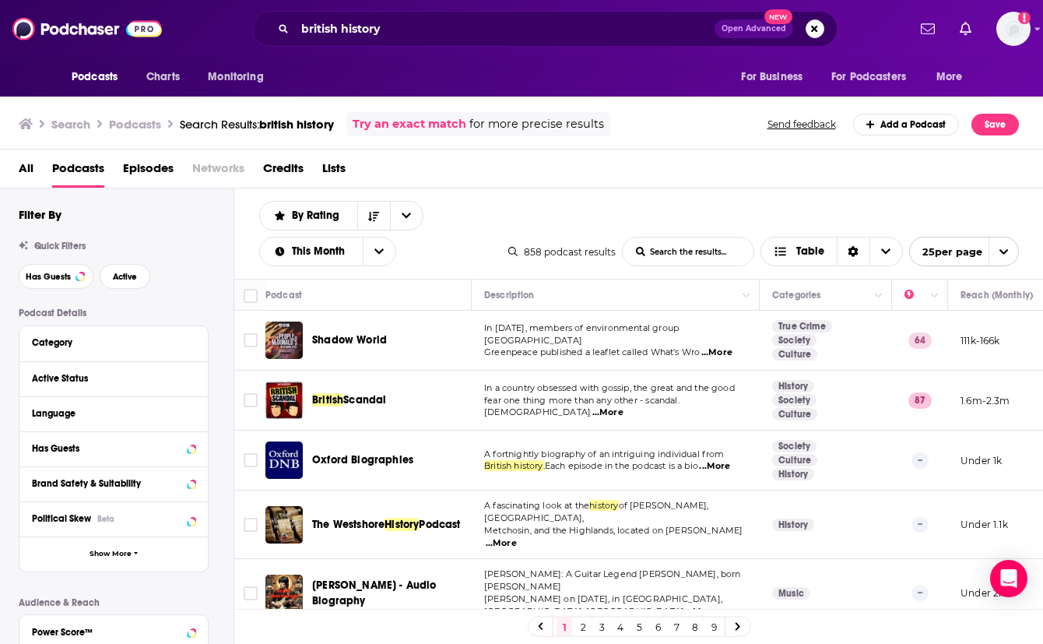
click at [623, 406] on span "...More" at bounding box center [607, 412] width 31 height 12
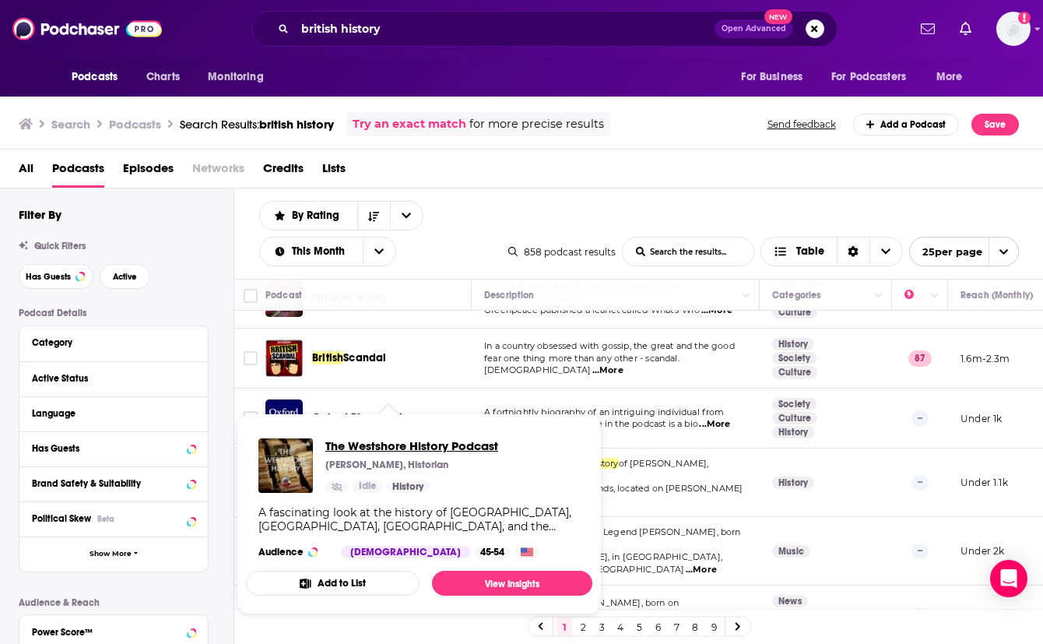
drag, startPoint x: 363, startPoint y: 465, endPoint x: 342, endPoint y: 444, distance: 29.2
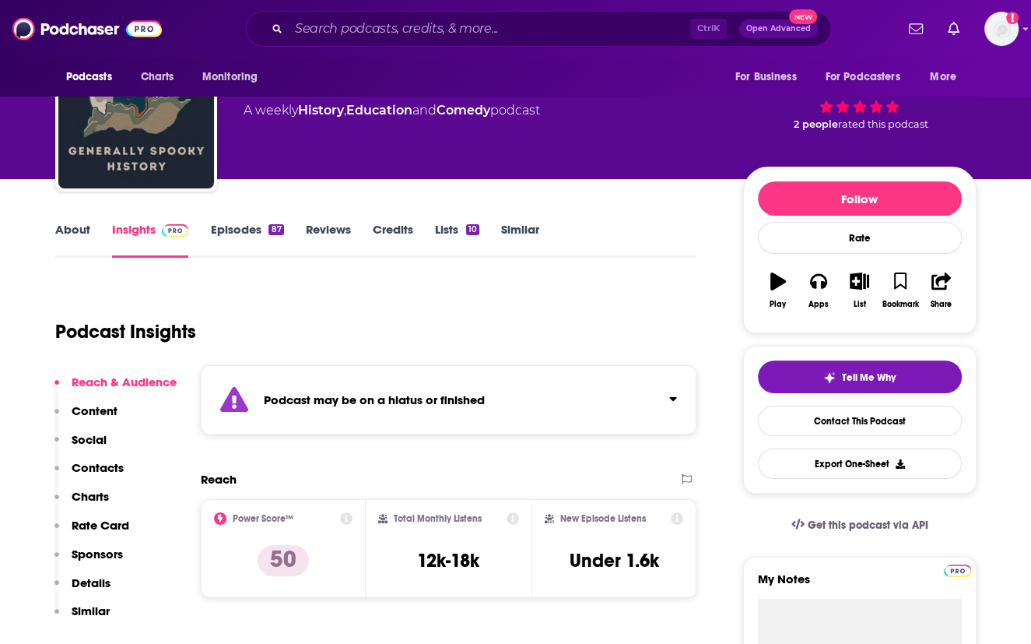
scroll to position [53, 0]
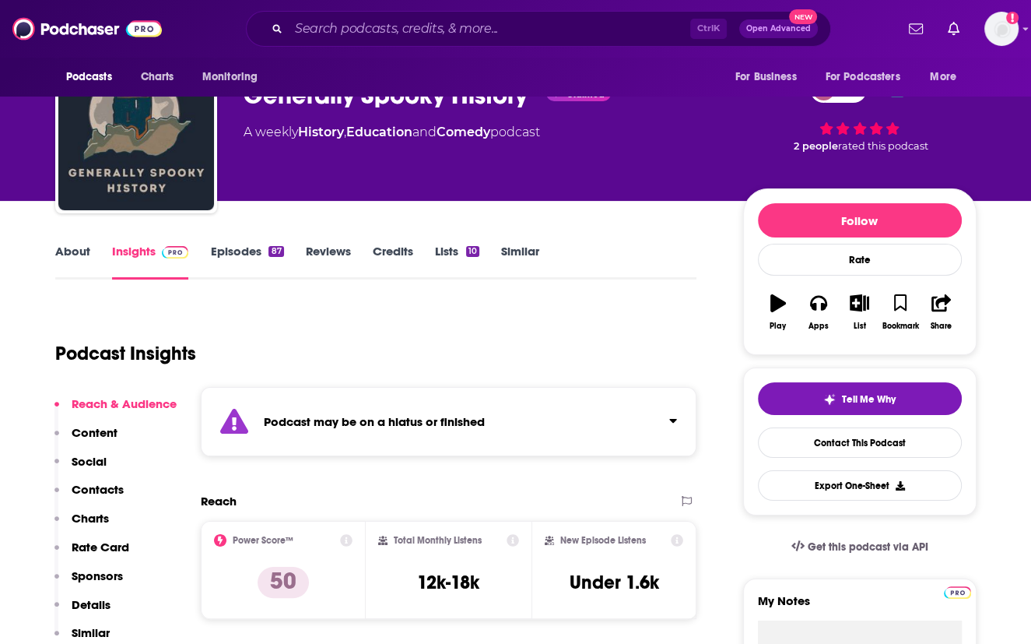
click at [240, 255] on link "Episodes 87" at bounding box center [246, 262] width 73 height 36
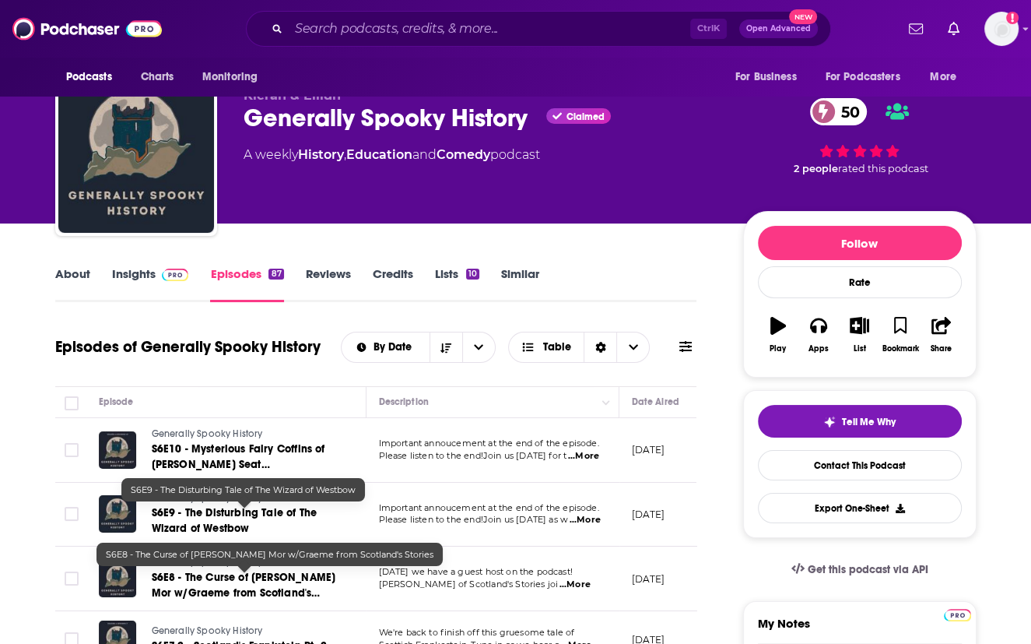
scroll to position [18, 0]
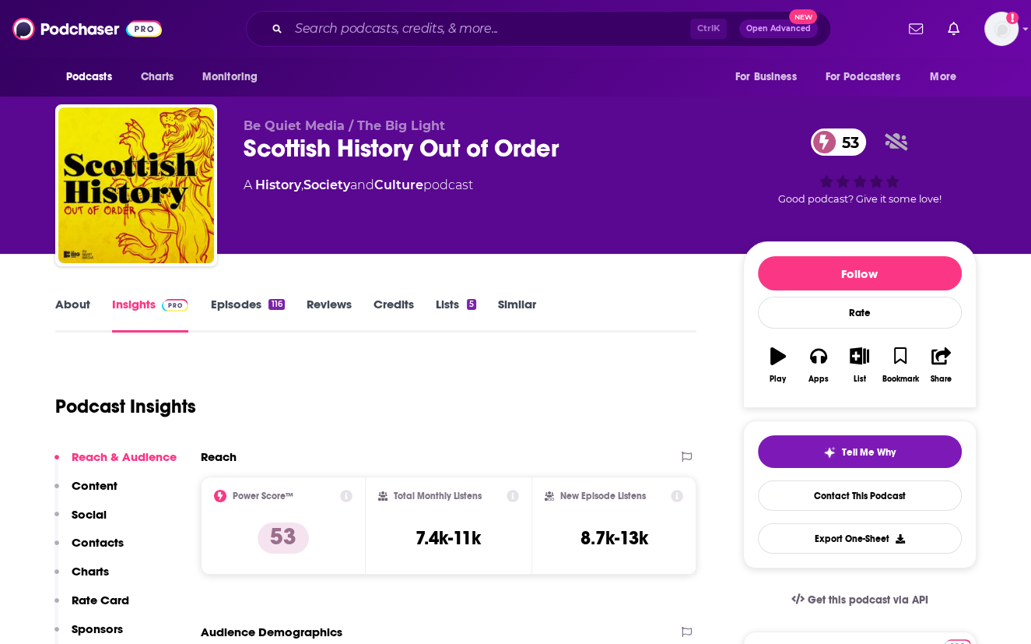
click at [239, 306] on link "Episodes 116" at bounding box center [247, 315] width 74 height 36
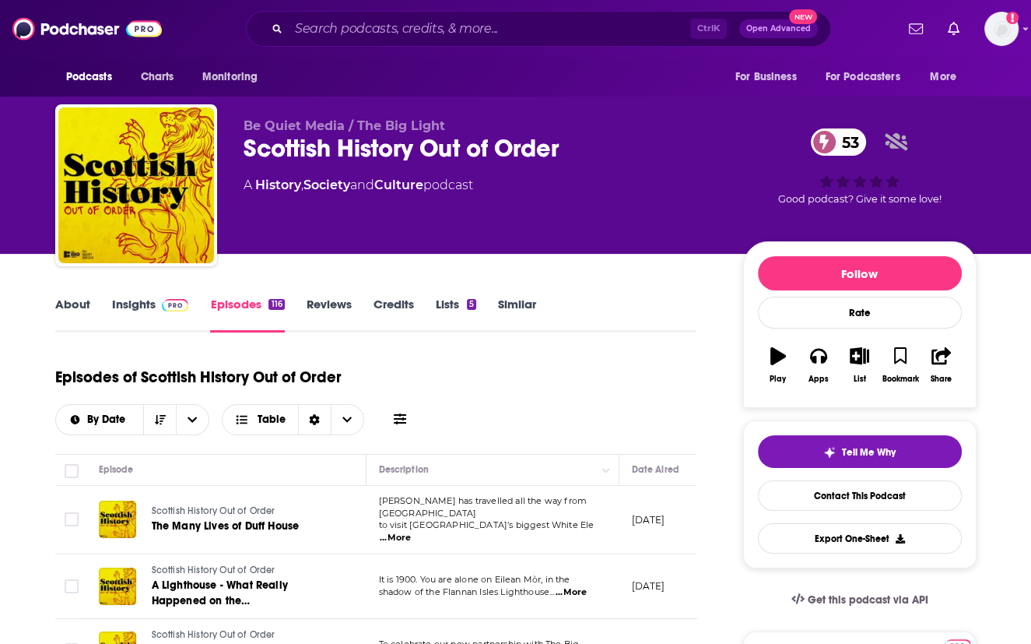
click at [132, 306] on link "Insights" at bounding box center [150, 315] width 77 height 36
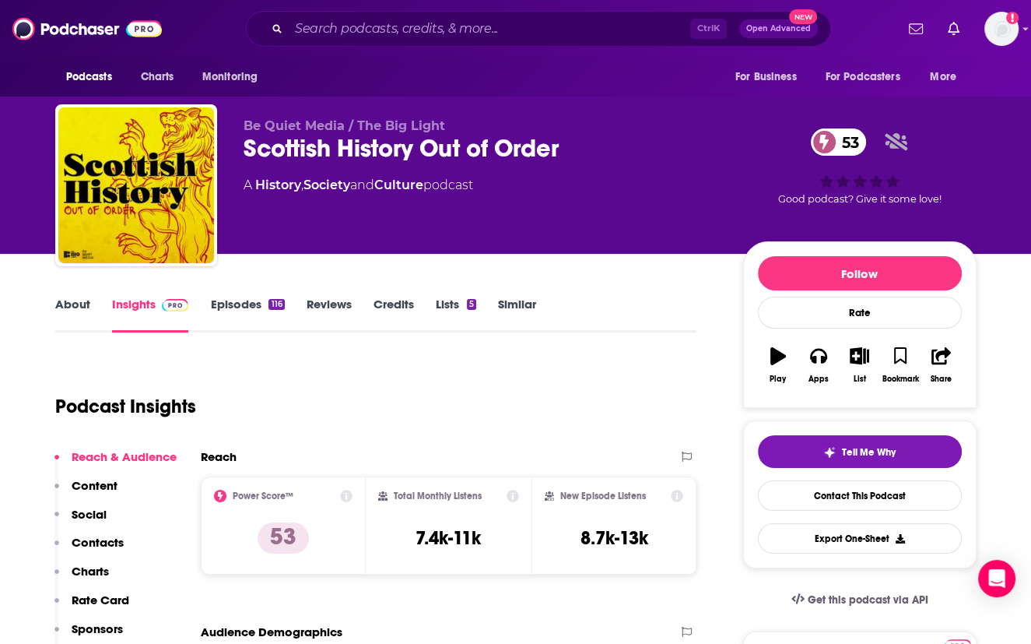
click at [635, 361] on div "Podcast Insights" at bounding box center [370, 396] width 630 height 79
click at [600, 371] on div "Podcast Insights" at bounding box center [370, 396] width 630 height 79
click at [607, 375] on div "Podcast Insights" at bounding box center [370, 396] width 630 height 79
click at [65, 306] on link "About" at bounding box center [72, 315] width 35 height 36
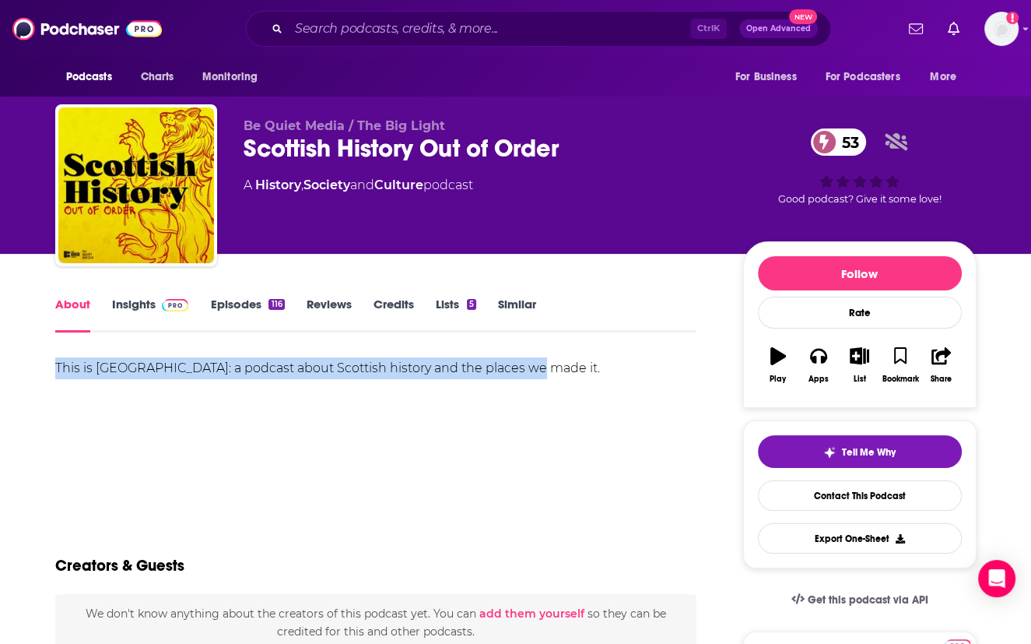
drag, startPoint x: 543, startPoint y: 374, endPoint x: 49, endPoint y: 365, distance: 494.3
copy div "This is Scotland: a podcast about Scottish history and the places we made it."
click at [625, 402] on div "This is Scotland: a podcast about Scottish history and the places we made it." at bounding box center [376, 411] width 642 height 109
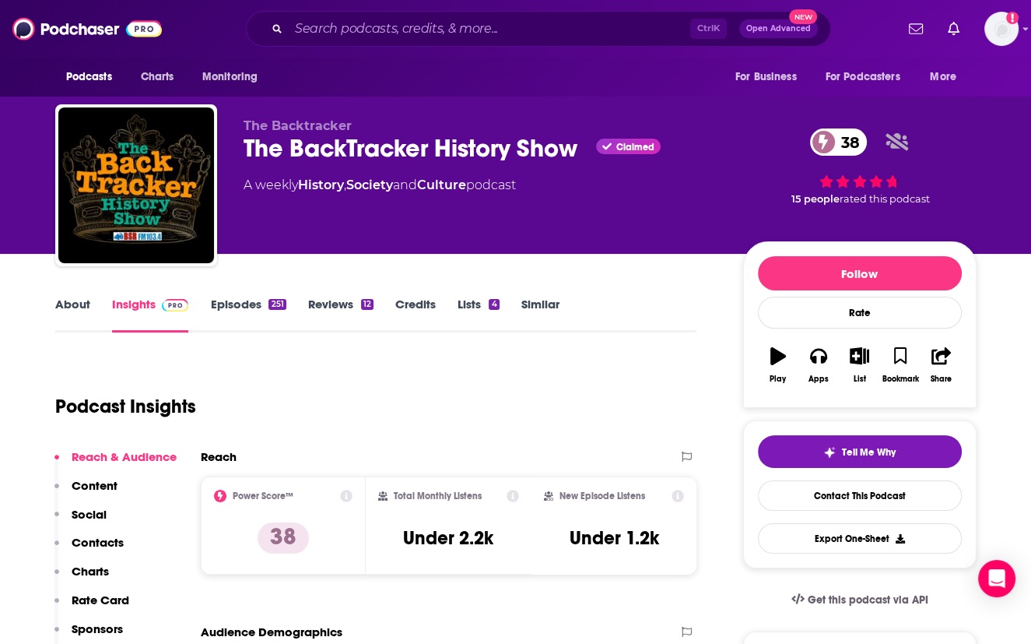
click at [240, 298] on link "Episodes 251" at bounding box center [247, 315] width 75 height 36
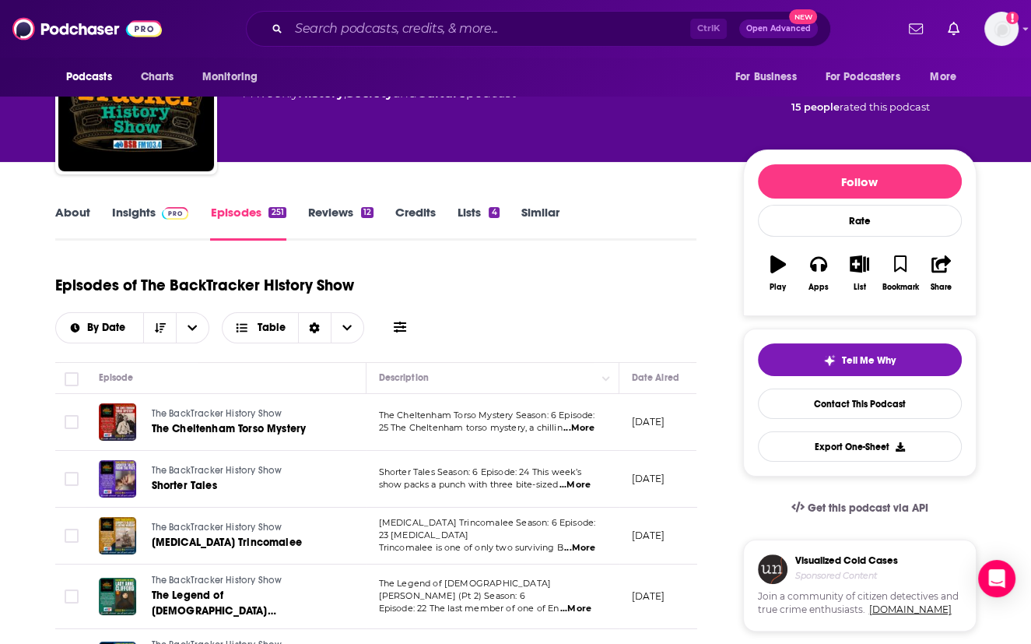
click at [75, 215] on link "About" at bounding box center [72, 223] width 35 height 36
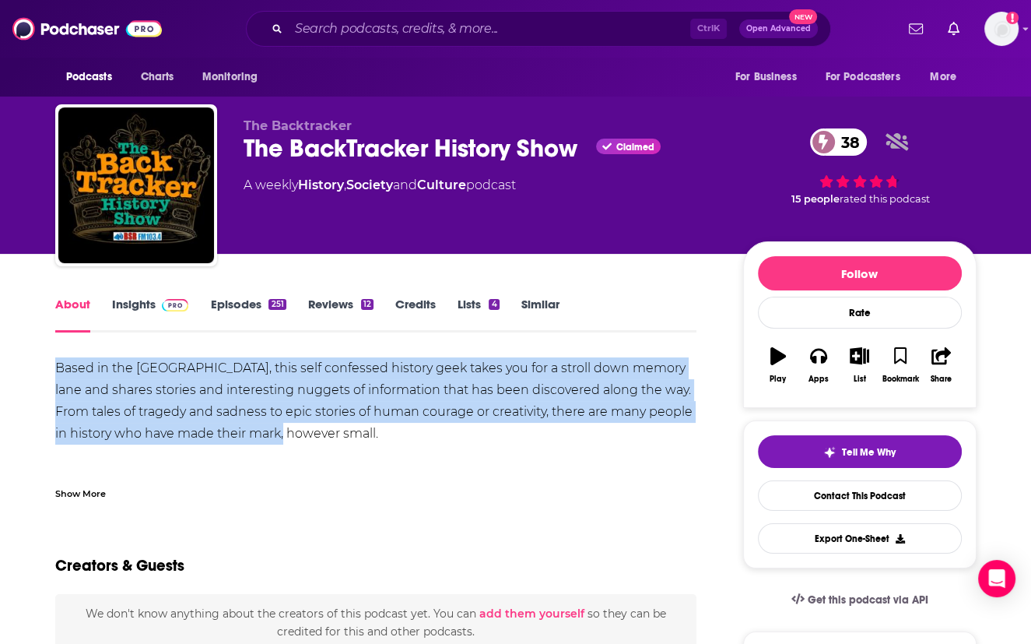
drag, startPoint x: 332, startPoint y: 429, endPoint x: 51, endPoint y: 354, distance: 291.5
copy div "Based in the UK, this self confessed history geek takes you for a stroll down m…"
click at [552, 451] on div "Based in the UK, this self confessed history geek takes you for a stroll down m…" at bounding box center [376, 433] width 642 height 153
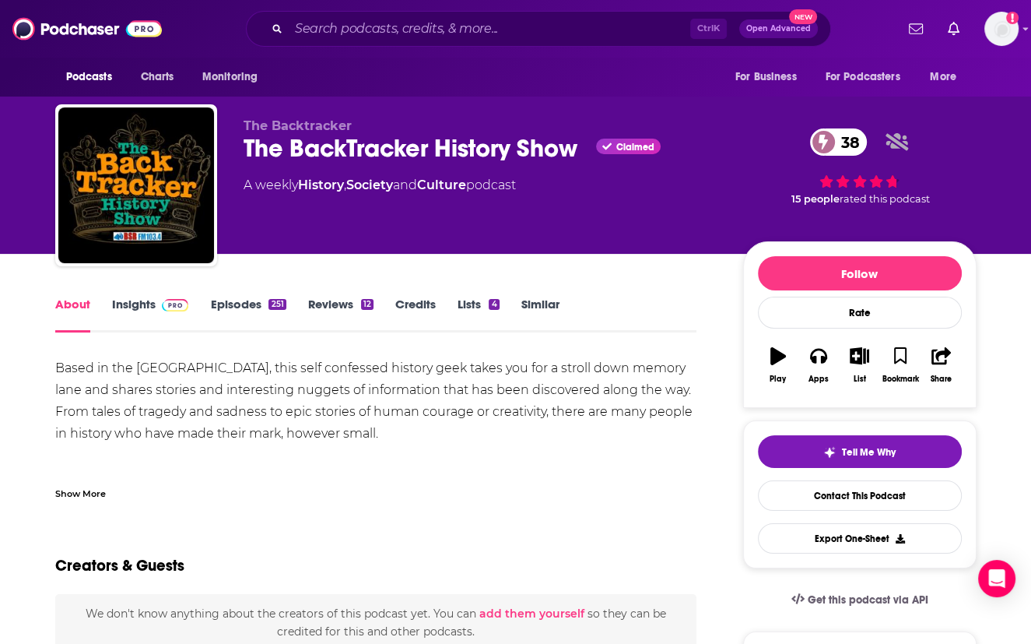
click at [157, 311] on span at bounding box center [172, 304] width 33 height 15
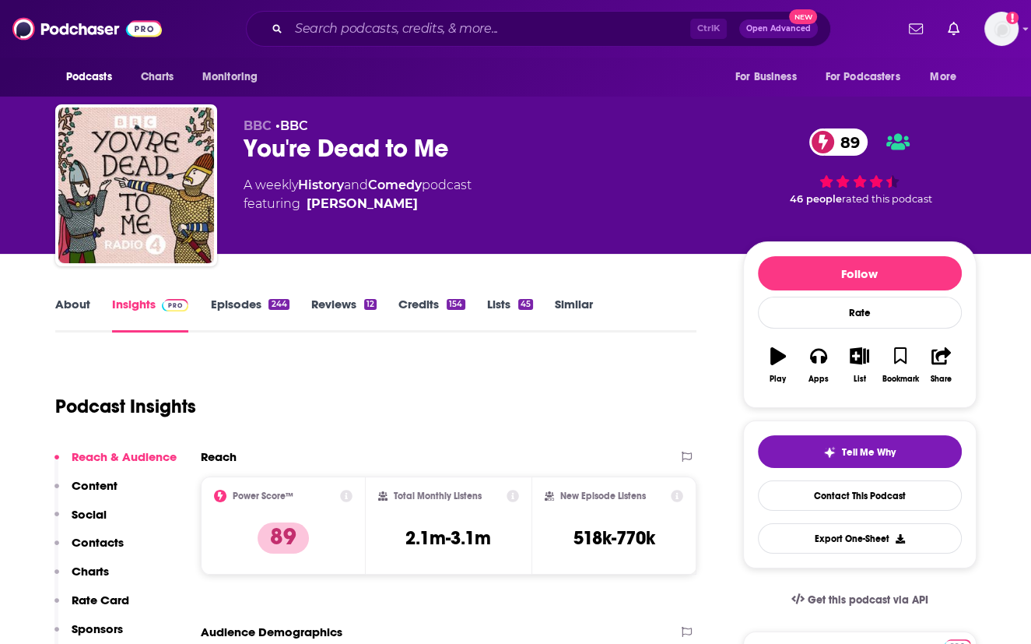
click at [72, 297] on link "About" at bounding box center [72, 315] width 35 height 36
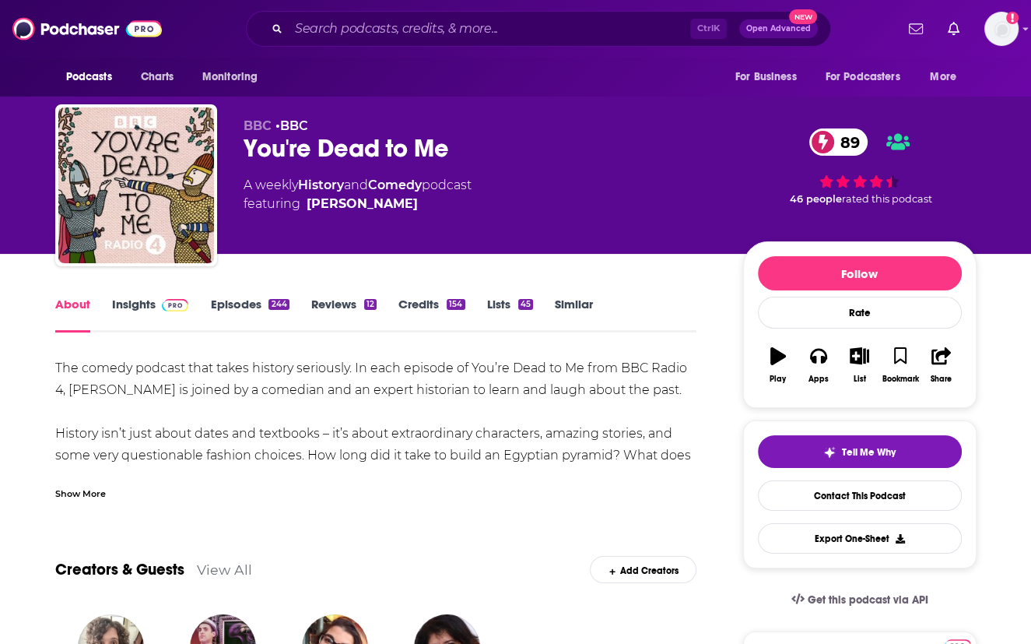
click at [78, 496] on div "Show More" at bounding box center [80, 492] width 51 height 15
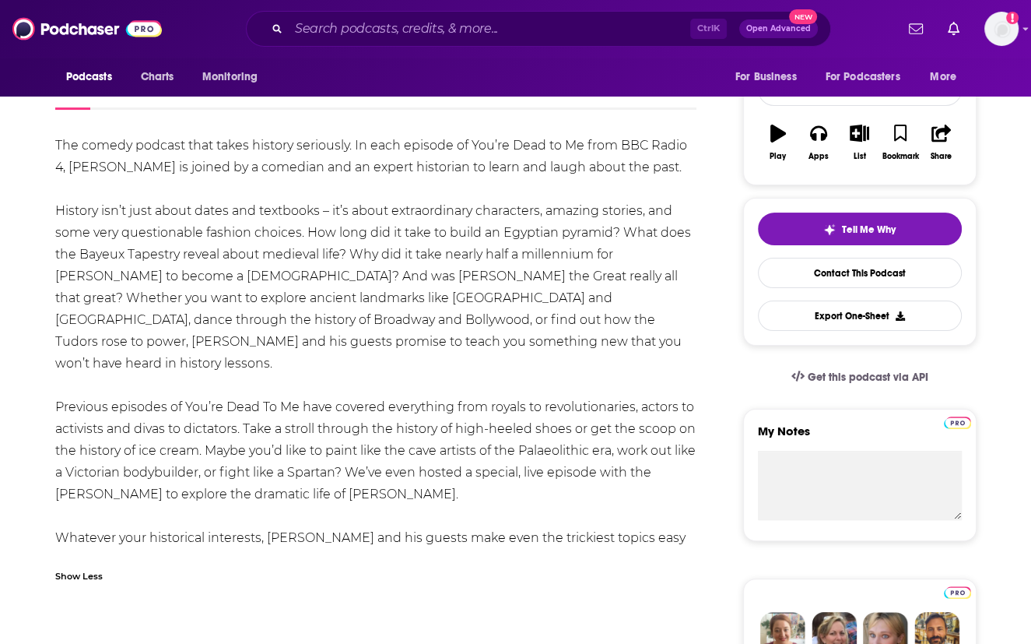
scroll to position [221, 0]
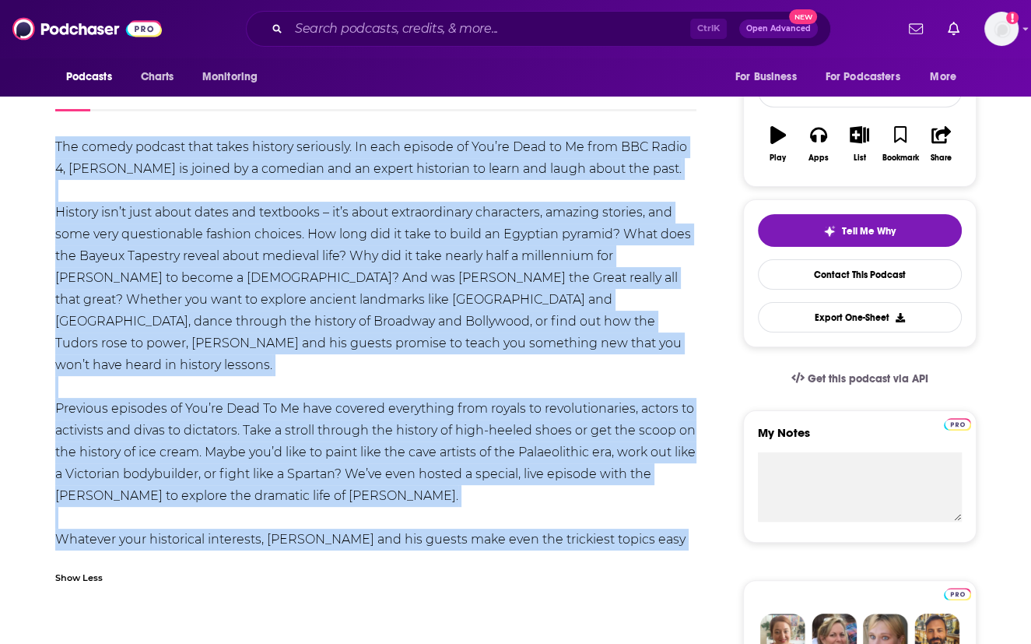
drag, startPoint x: 655, startPoint y: 539, endPoint x: 35, endPoint y: 136, distance: 739.2
copy div "Lor ipsumd sitamet cons adipi elitsed doeiusmod. Te inci utlabor et Dol’ma Aliq…"
click at [581, 348] on div "The comedy podcast that takes history seriously. In each episode of You’re Dead…" at bounding box center [376, 365] width 642 height 458
drag, startPoint x: 663, startPoint y: 542, endPoint x: 55, endPoint y: 145, distance: 726.0
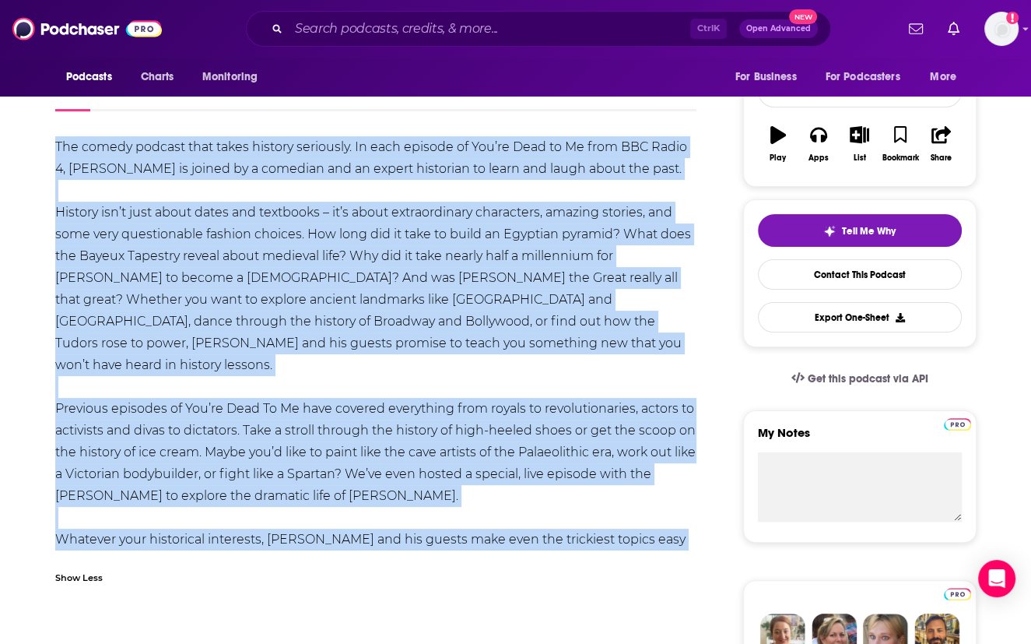
click at [55, 145] on div "The comedy podcast that takes history seriously. In each episode of You’re Dead…" at bounding box center [376, 365] width 642 height 458
copy div "The comedy podcast that takes history seriously. In each episode of You’re Dead…"
click at [618, 364] on div "The comedy podcast that takes history seriously. In each episode of You’re Dead…" at bounding box center [376, 365] width 642 height 458
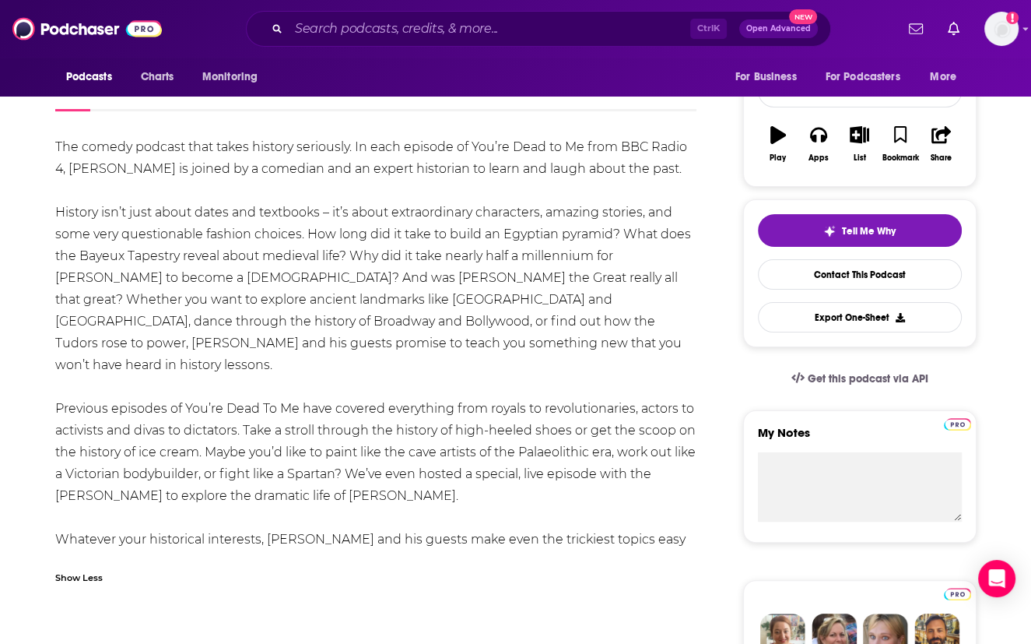
scroll to position [0, 0]
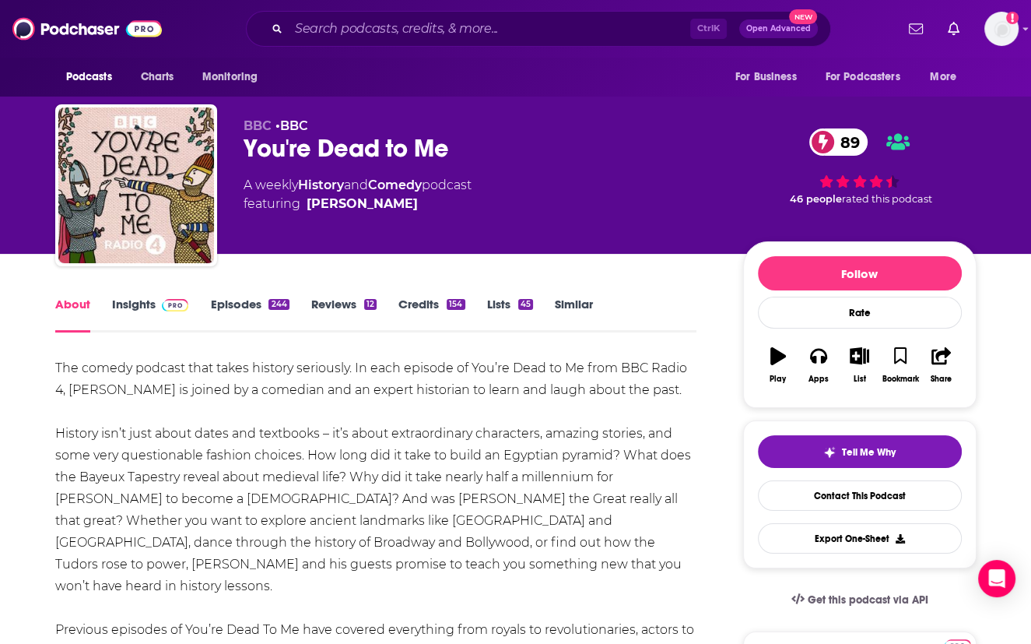
click at [137, 299] on link "Insights" at bounding box center [150, 315] width 77 height 36
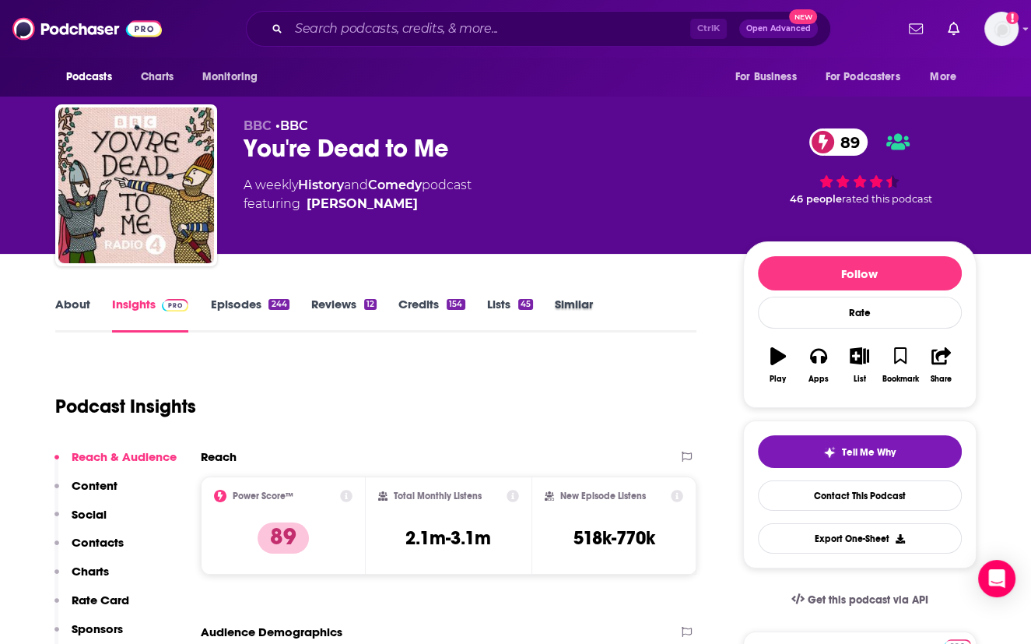
click at [599, 324] on div "Similar" at bounding box center [585, 315] width 60 height 36
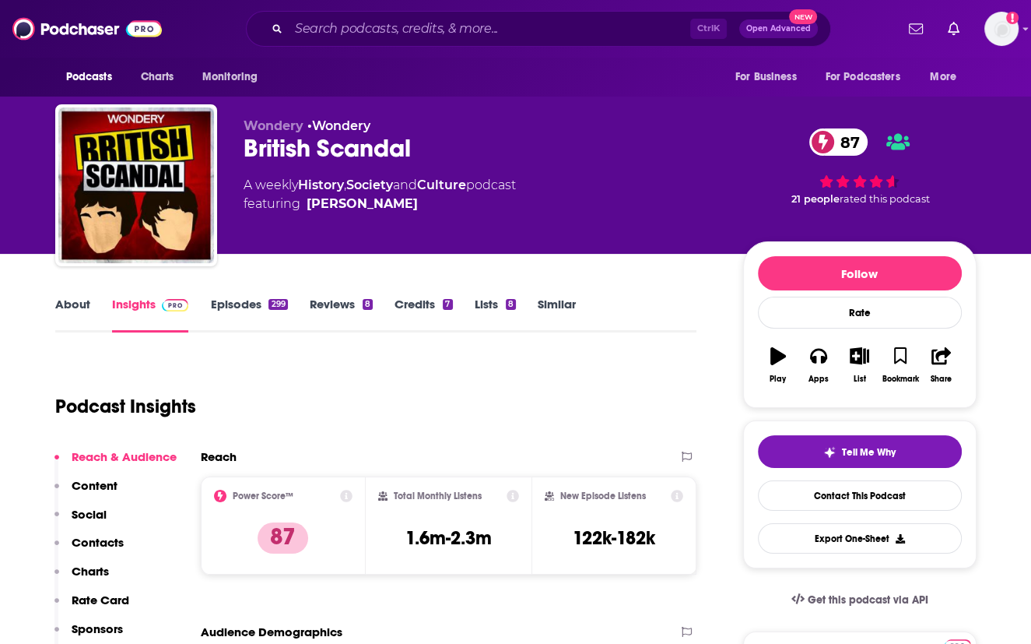
click at [232, 307] on link "Episodes 299" at bounding box center [248, 315] width 77 height 36
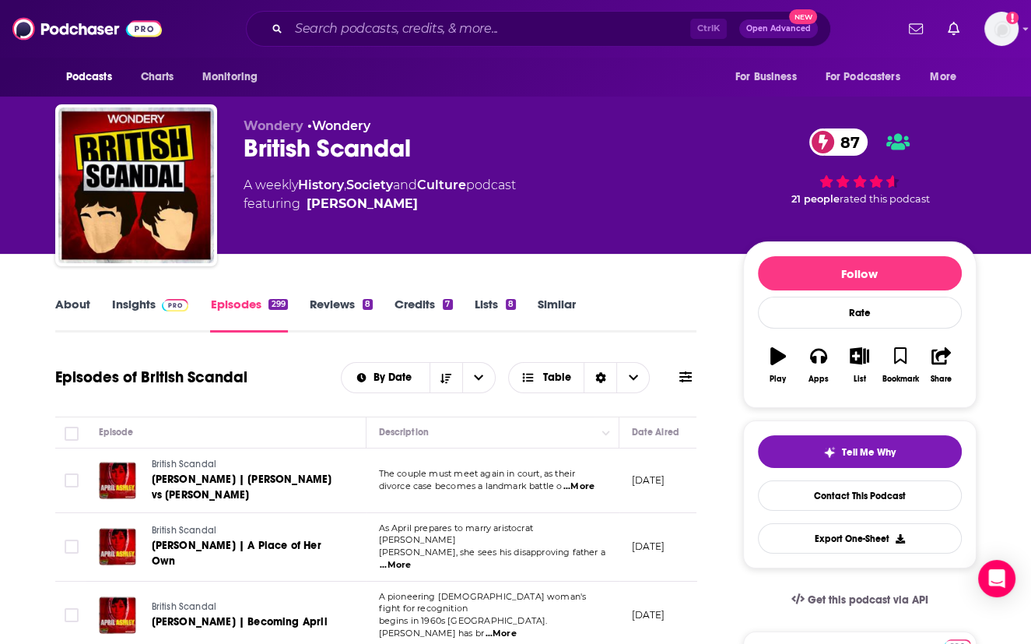
click at [83, 307] on link "About" at bounding box center [72, 315] width 35 height 36
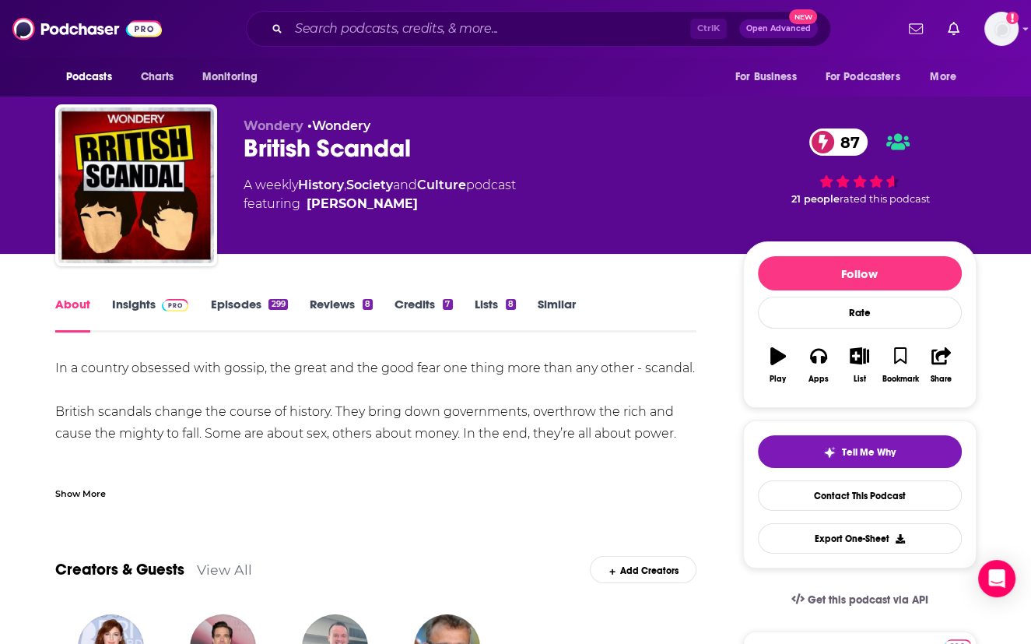
click at [83, 493] on div "Show More" at bounding box center [80, 492] width 51 height 15
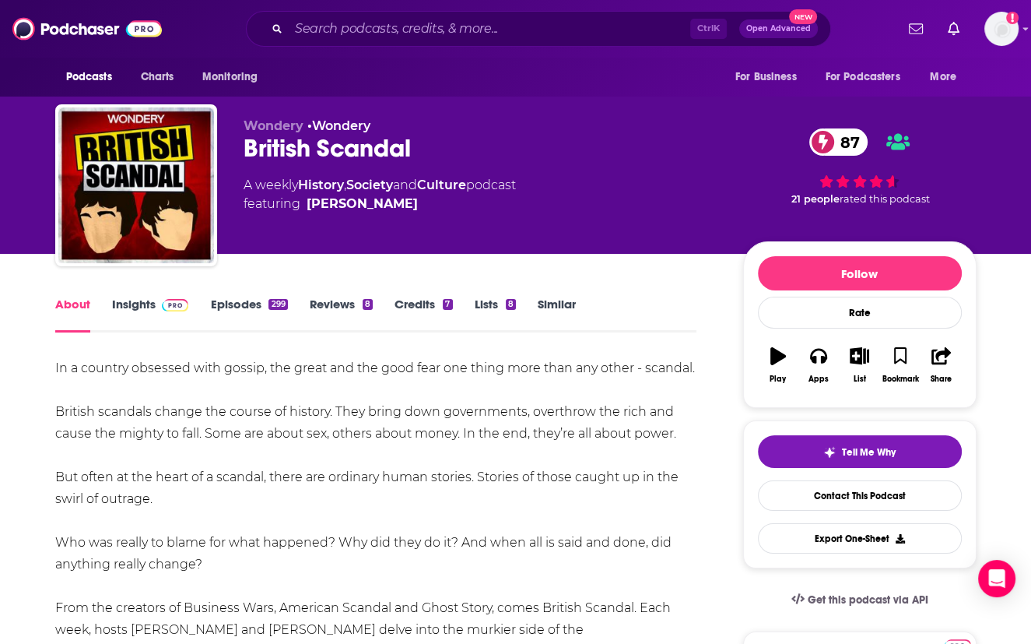
drag, startPoint x: 423, startPoint y: 460, endPoint x: 47, endPoint y: 370, distance: 385.9
copy div "In a country obsessed with gossip, the great and the good fear one thing more t…"
drag, startPoint x: 648, startPoint y: 320, endPoint x: 451, endPoint y: 335, distance: 197.5
click at [648, 320] on div "About Insights Episodes 299 Reviews 8 Credits 7 Lists 8 Similar" at bounding box center [376, 313] width 642 height 38
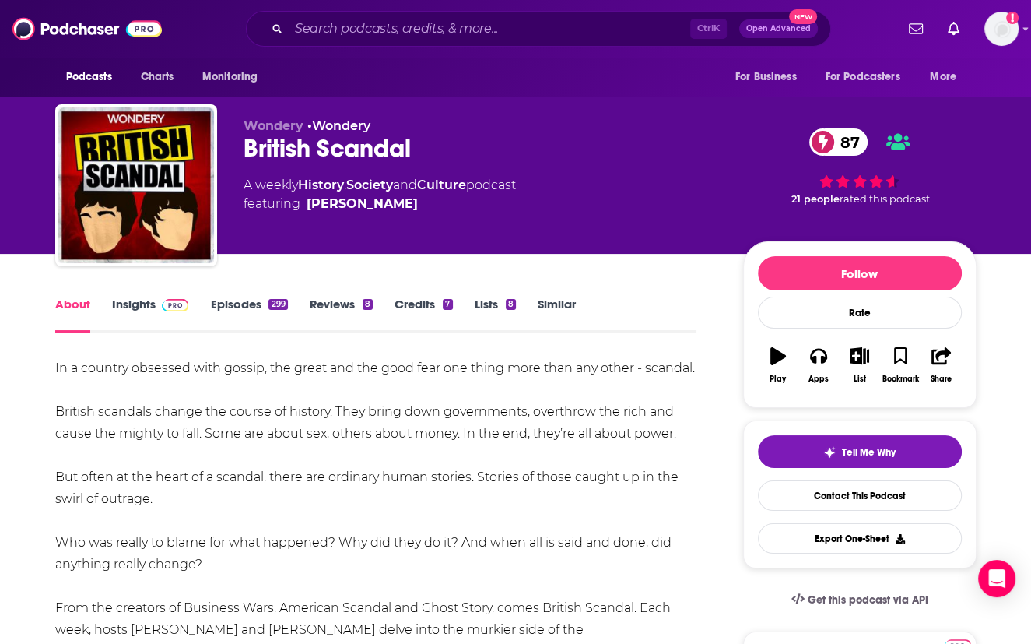
click at [132, 302] on link "Insights" at bounding box center [150, 315] width 77 height 36
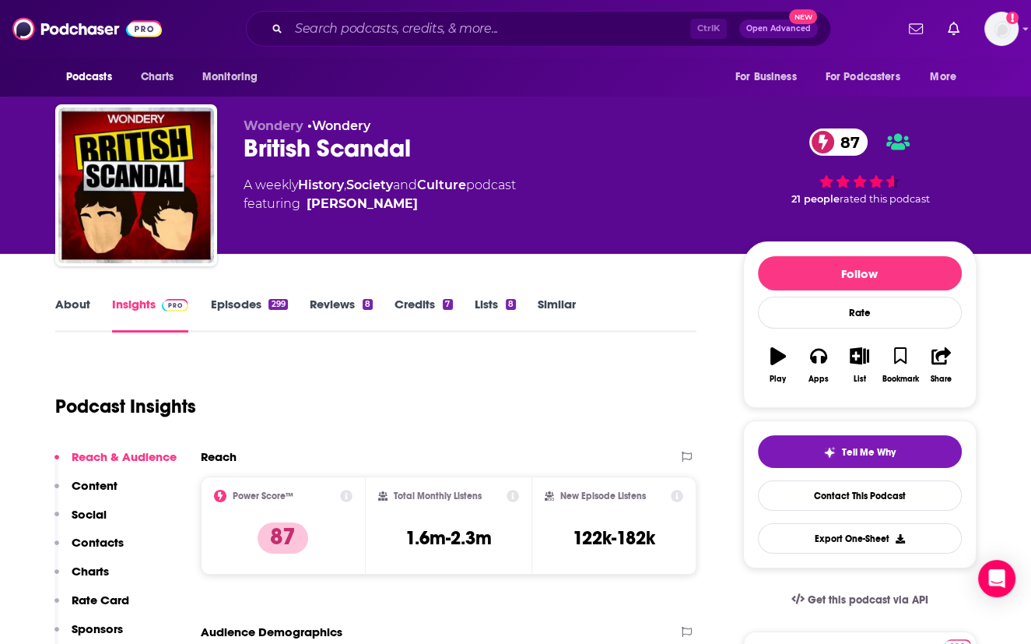
click at [613, 425] on div "Podcast Insights" at bounding box center [370, 396] width 630 height 79
click at [611, 412] on div "Podcast Insights" at bounding box center [370, 396] width 630 height 79
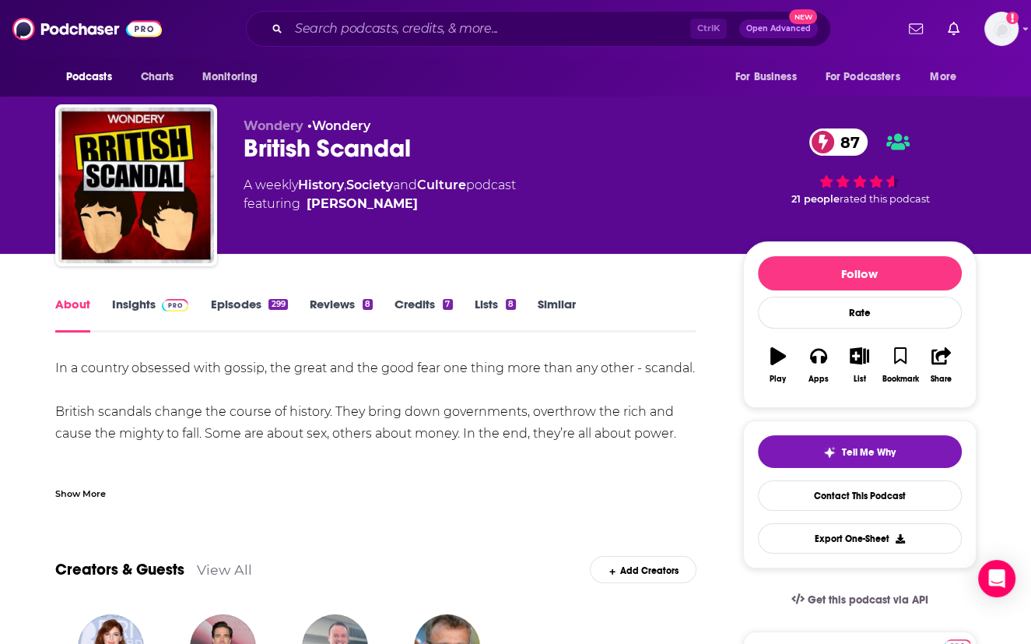
click at [250, 307] on link "Episodes 299" at bounding box center [248, 315] width 77 height 36
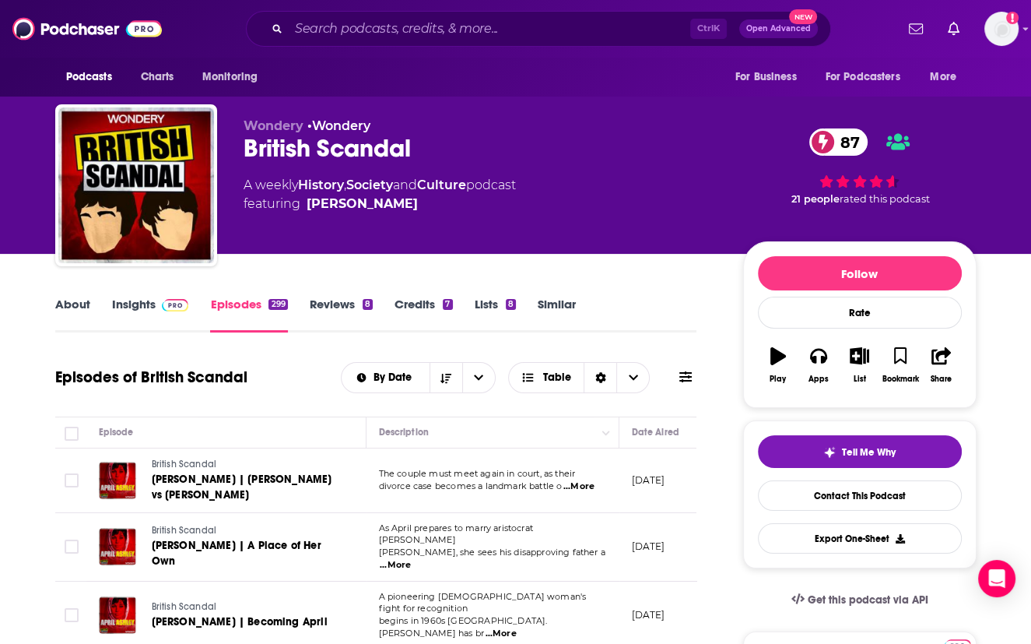
click at [62, 311] on link "About" at bounding box center [72, 315] width 35 height 36
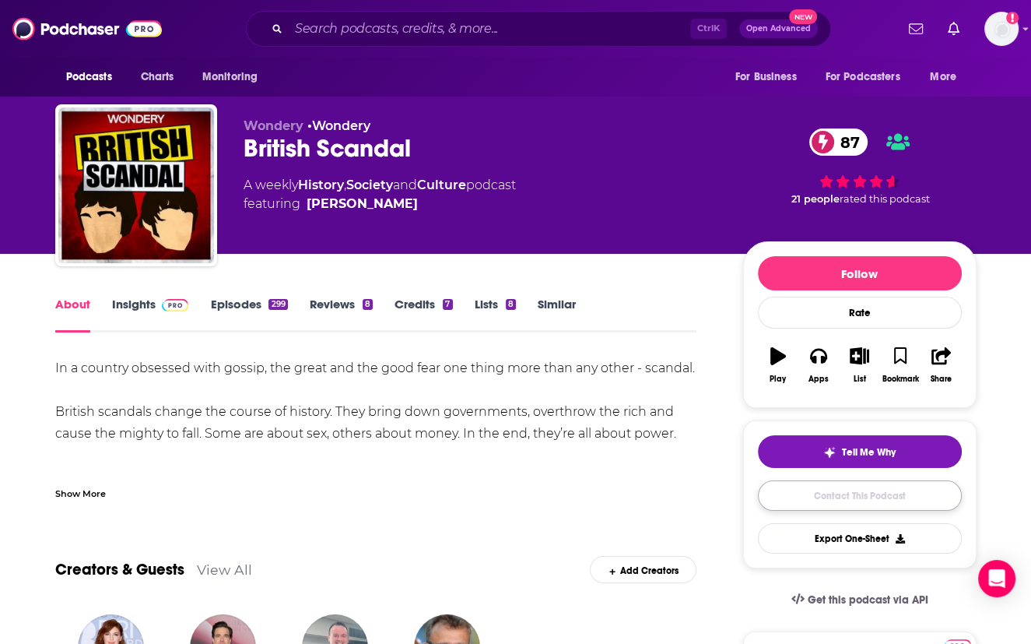
click at [876, 493] on link "Contact This Podcast" at bounding box center [860, 495] width 204 height 30
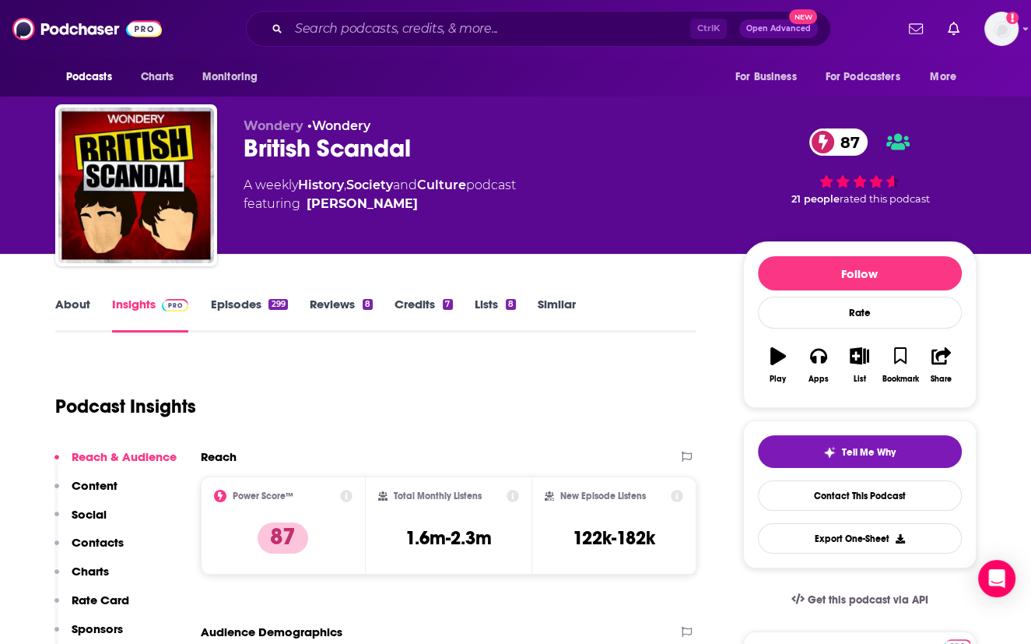
click at [66, 308] on link "About" at bounding box center [72, 315] width 35 height 36
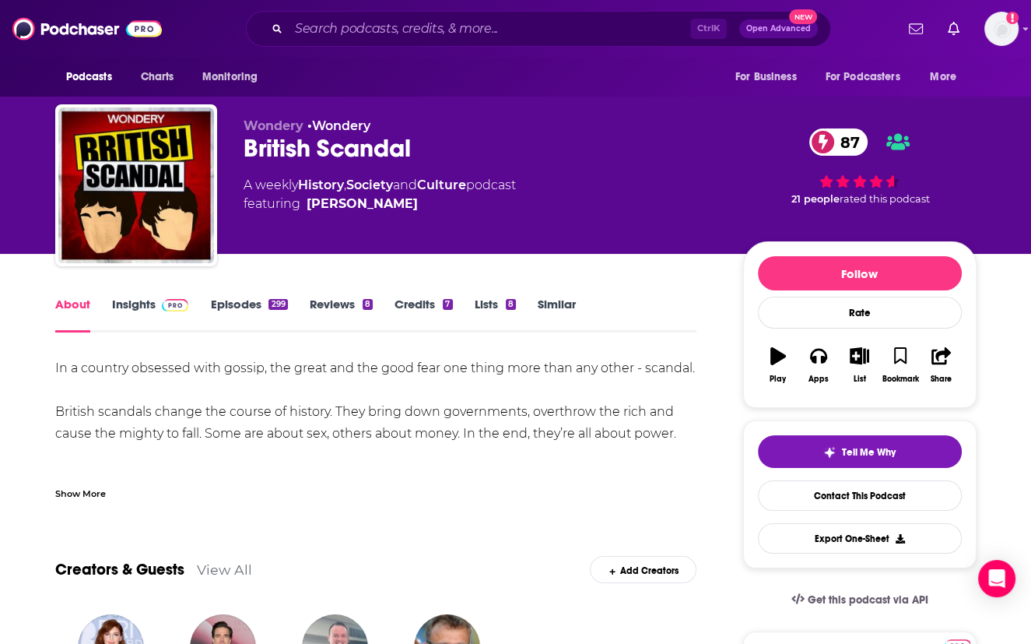
click at [70, 497] on div "Show More" at bounding box center [80, 492] width 51 height 15
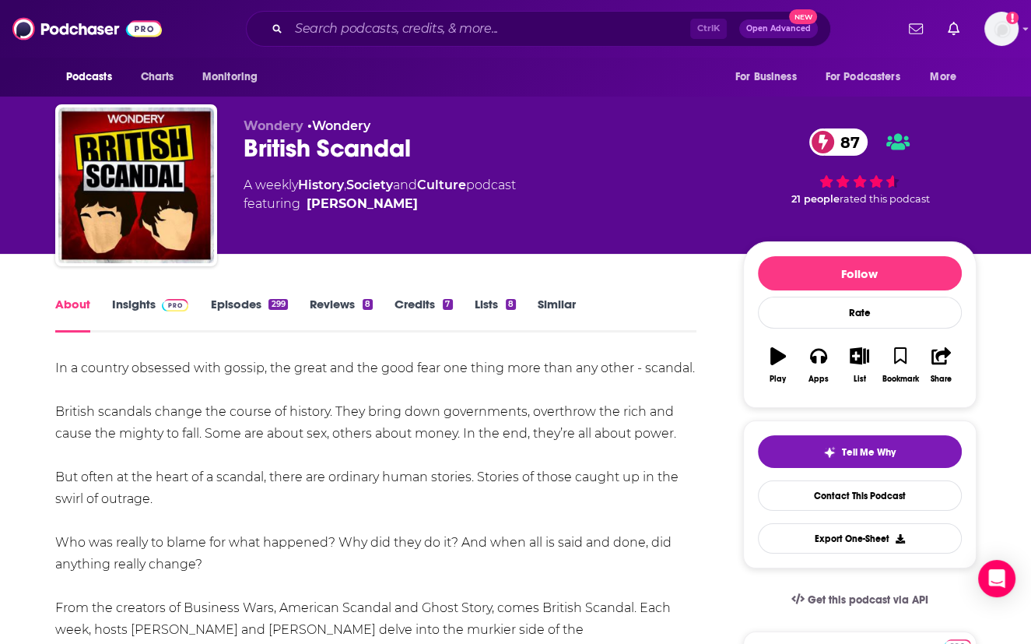
click at [143, 303] on link "Insights" at bounding box center [150, 315] width 77 height 36
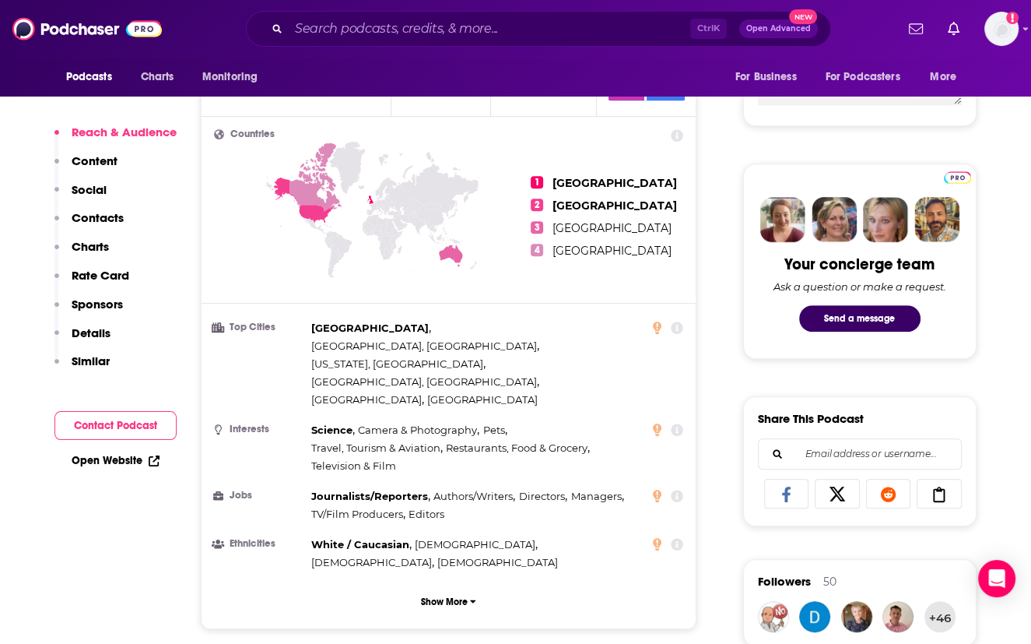
scroll to position [690, 0]
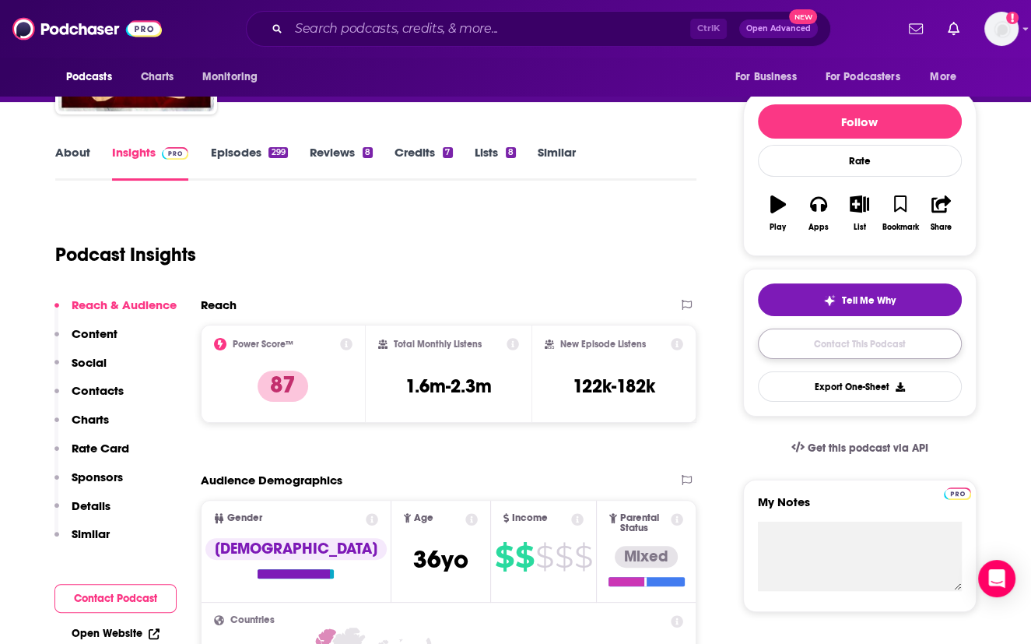
click at [847, 345] on link "Contact This Podcast" at bounding box center [860, 343] width 204 height 30
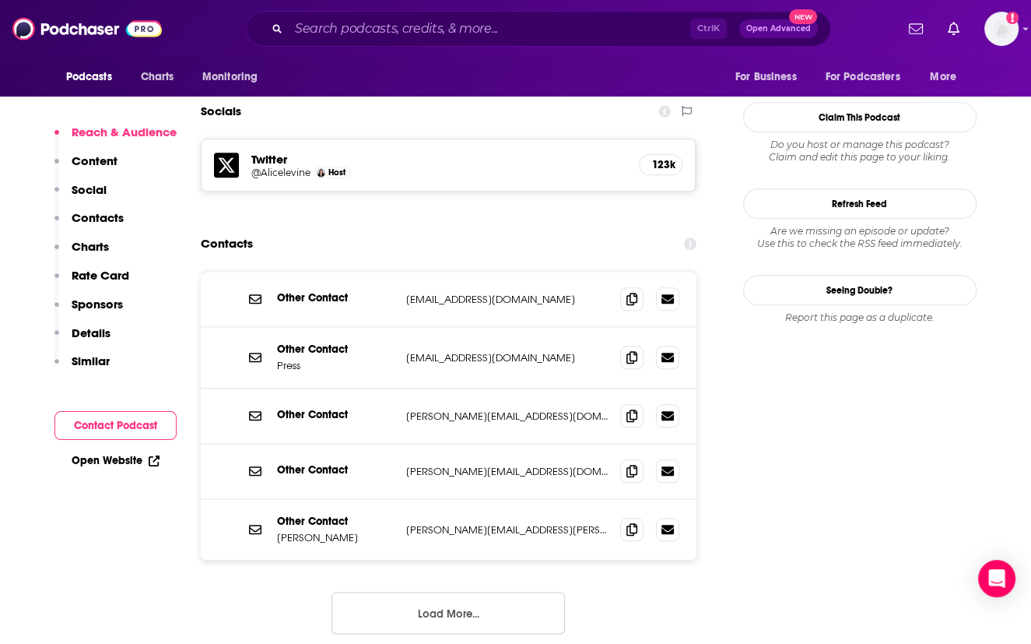
scroll to position [1350, 0]
click at [630, 349] on icon at bounding box center [632, 355] width 11 height 12
click at [635, 408] on icon at bounding box center [632, 414] width 11 height 12
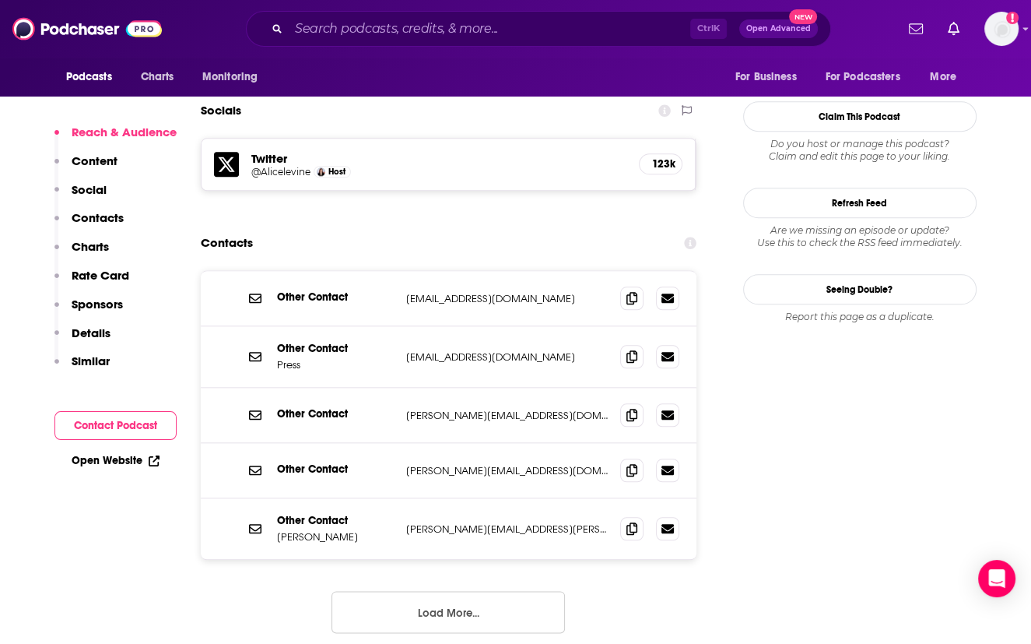
scroll to position [1604, 0]
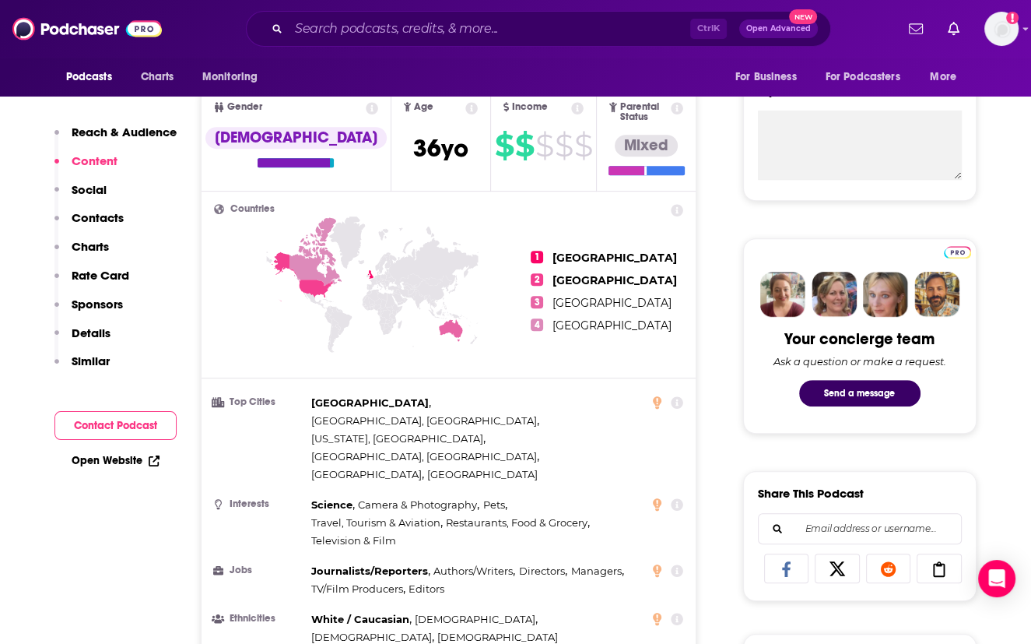
click at [111, 426] on button "Contact Podcast" at bounding box center [115, 425] width 122 height 29
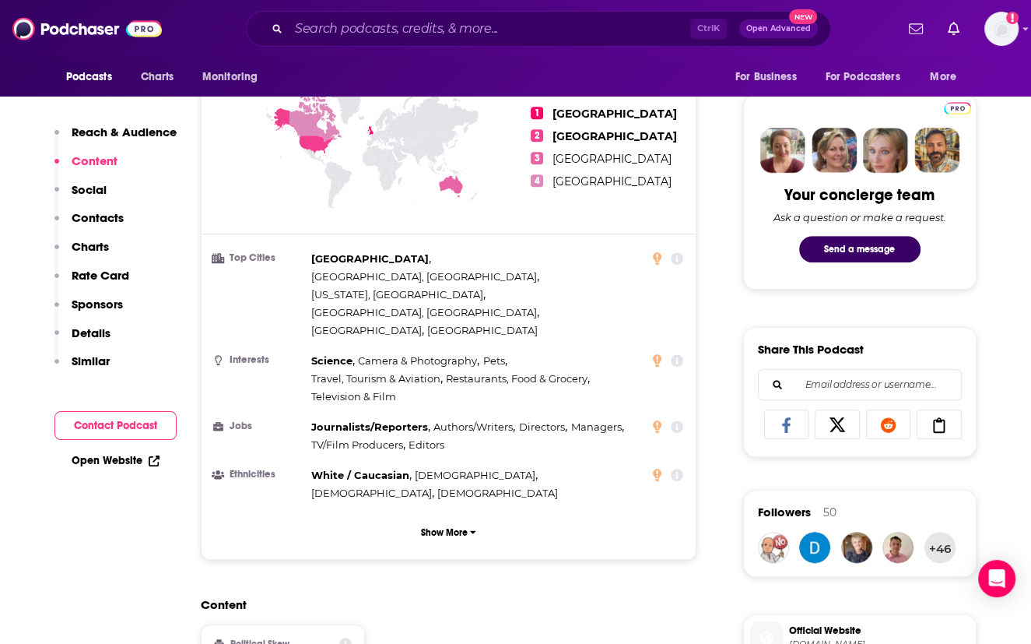
scroll to position [337, 0]
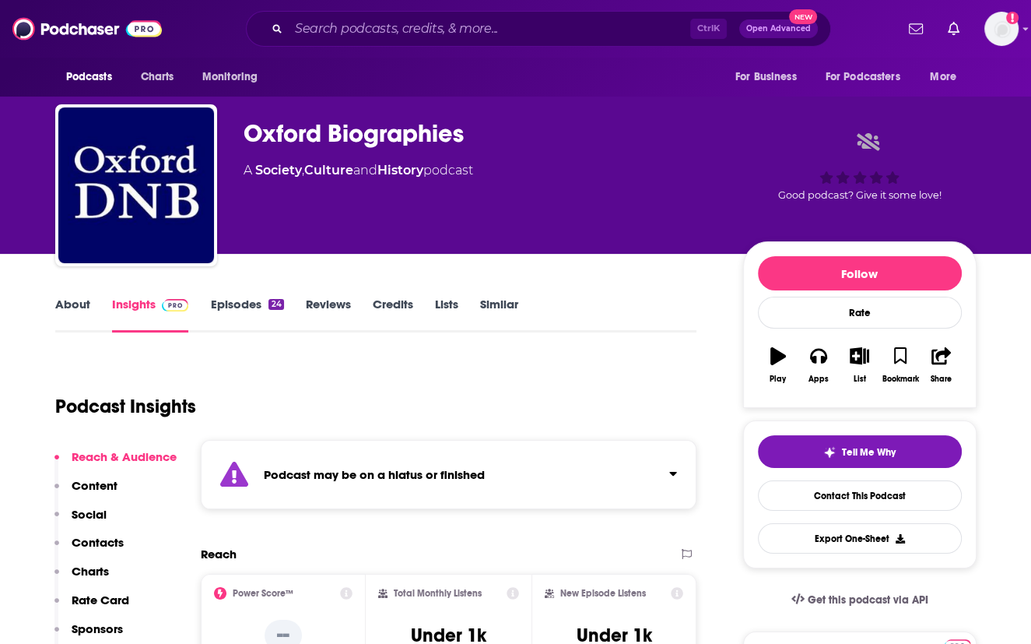
click at [237, 307] on link "Episodes 24" at bounding box center [246, 315] width 73 height 36
